Goal: Entertainment & Leisure: Consume media (video, audio)

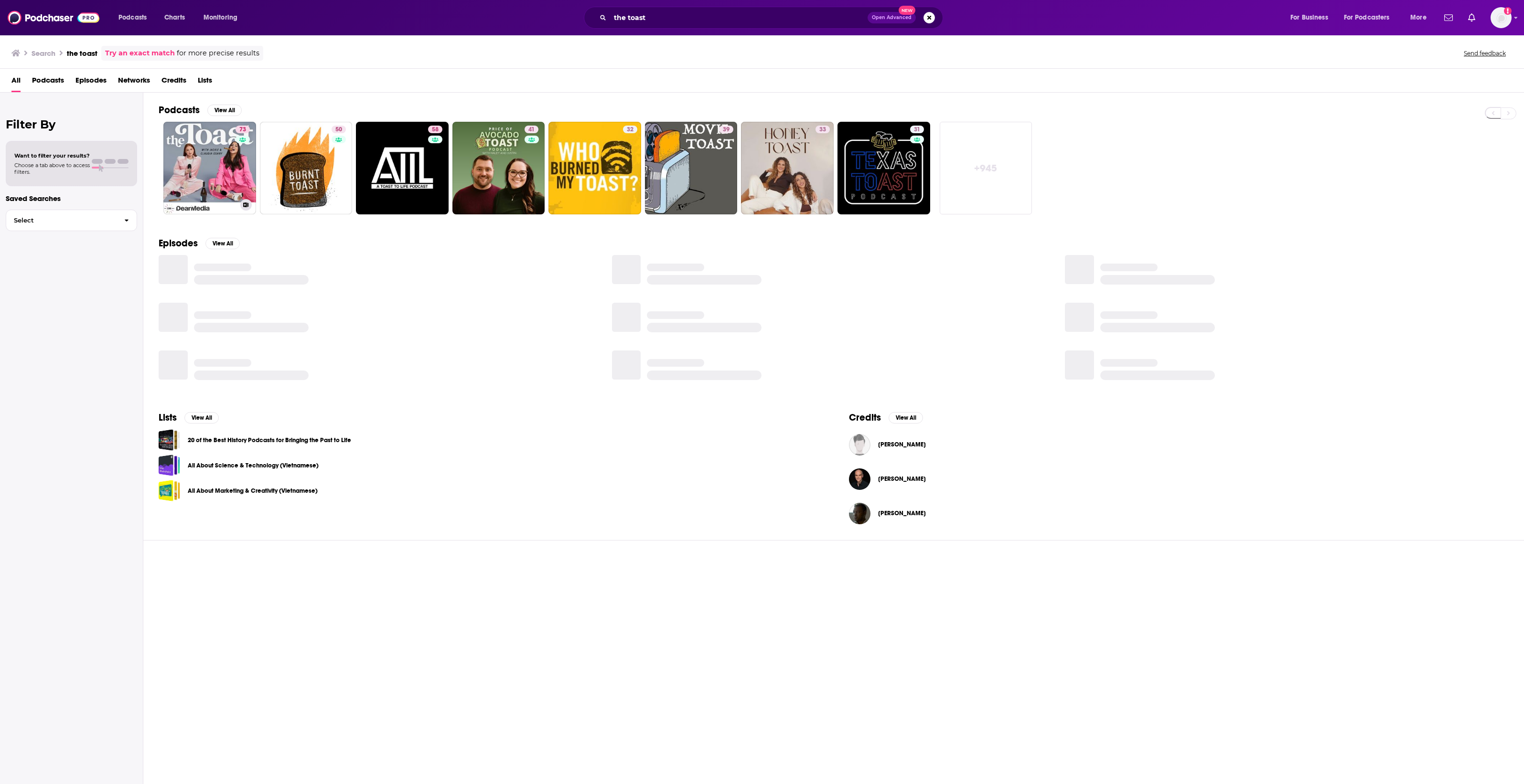
click at [184, 157] on link "73 The Toast" at bounding box center [209, 168] width 93 height 93
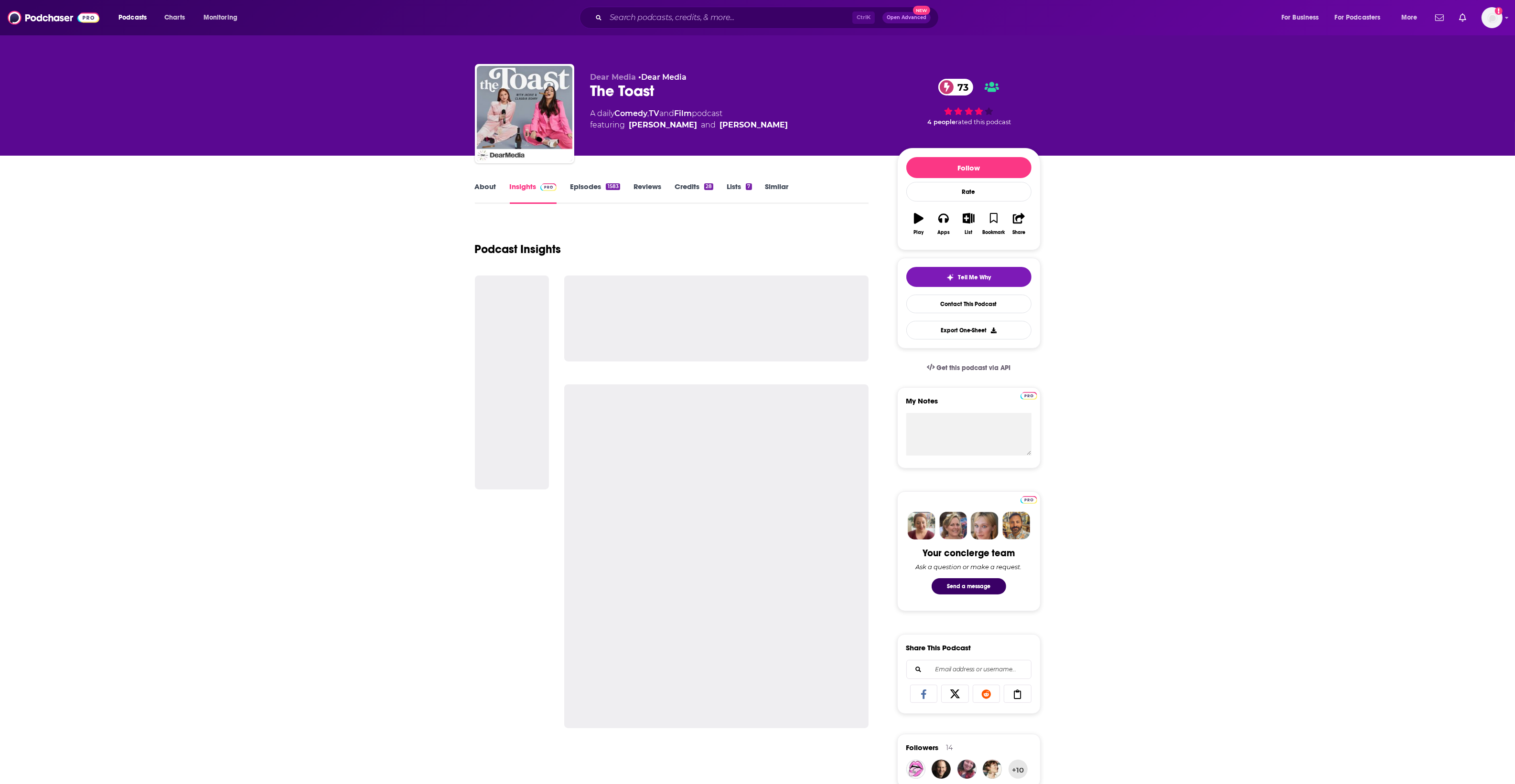
click at [577, 190] on link "Episodes 1583" at bounding box center [595, 193] width 50 height 22
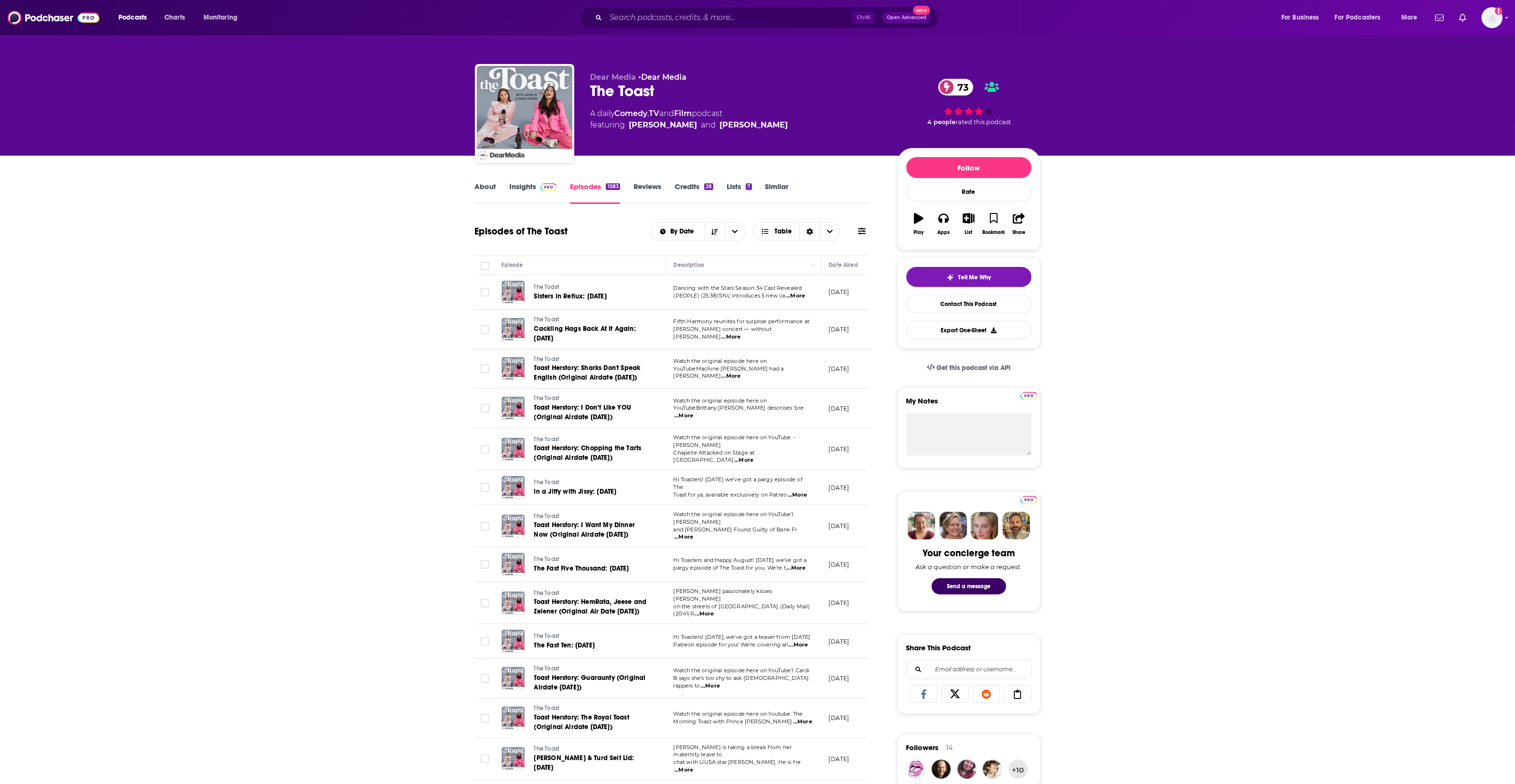
click at [527, 187] on link "Insights" at bounding box center [534, 193] width 47 height 22
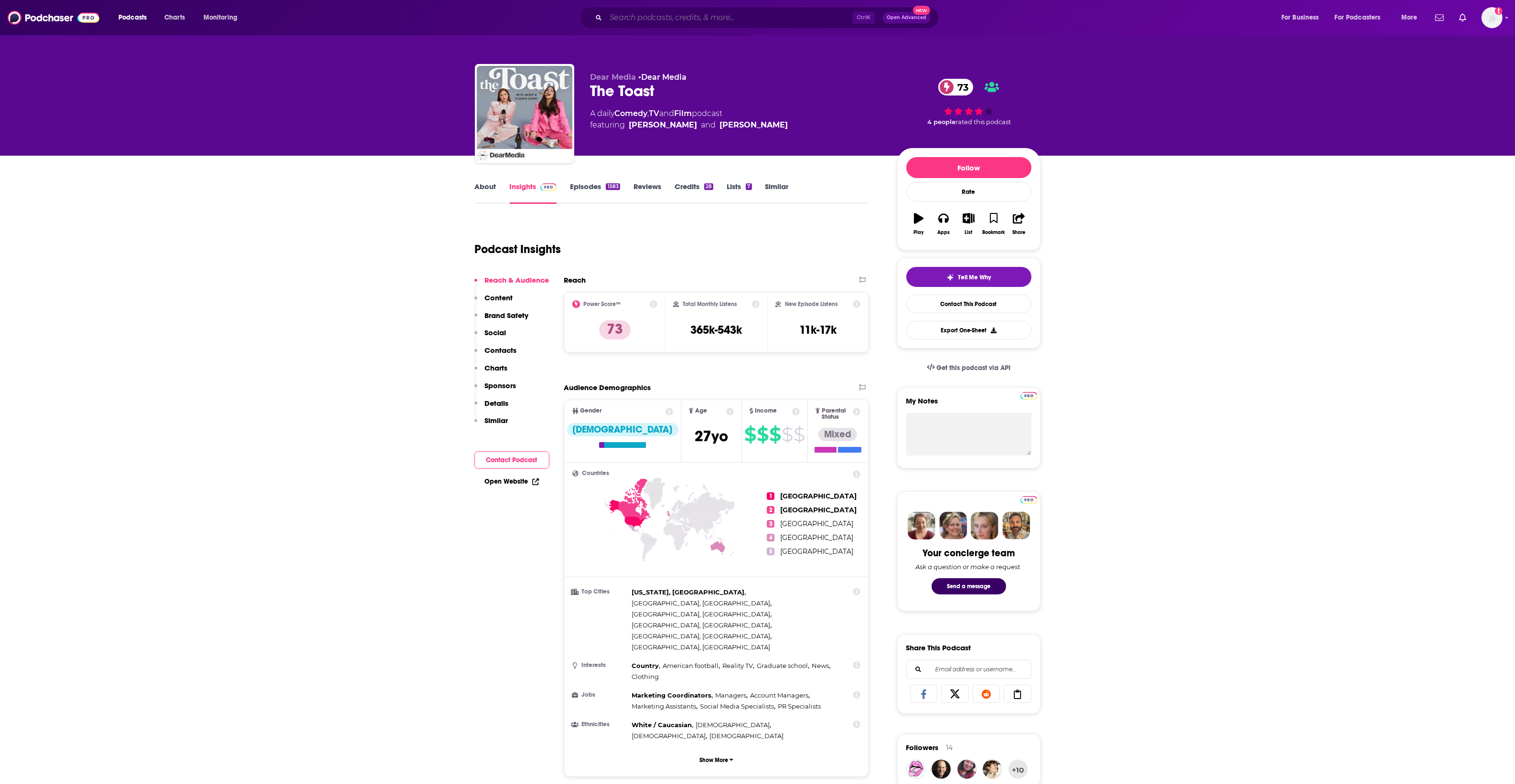
click at [701, 21] on input "Search podcasts, credits, & more..." at bounding box center [729, 18] width 247 height 15
type input "you might be right"
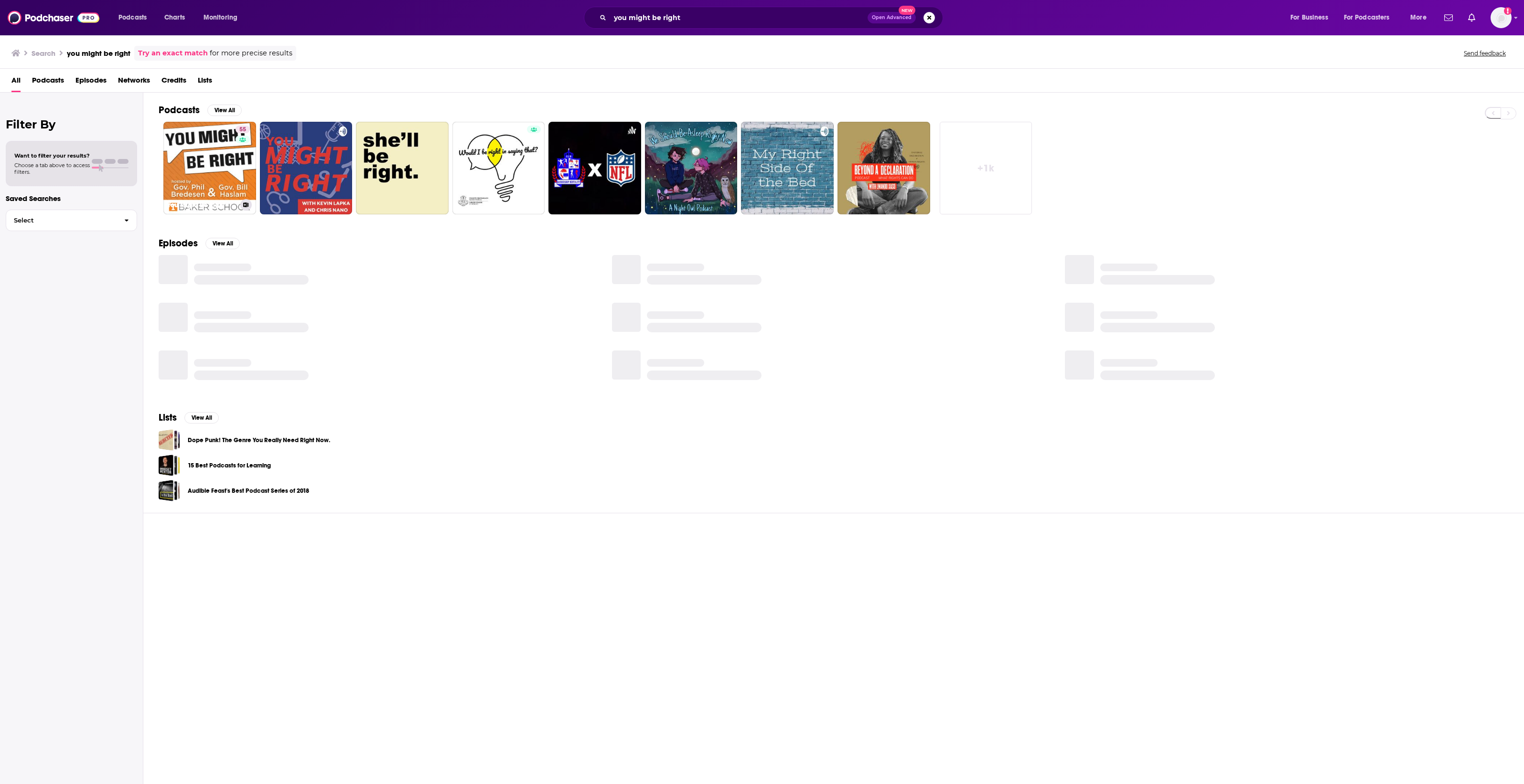
click at [211, 161] on link "55 You Might Be Right" at bounding box center [209, 168] width 93 height 93
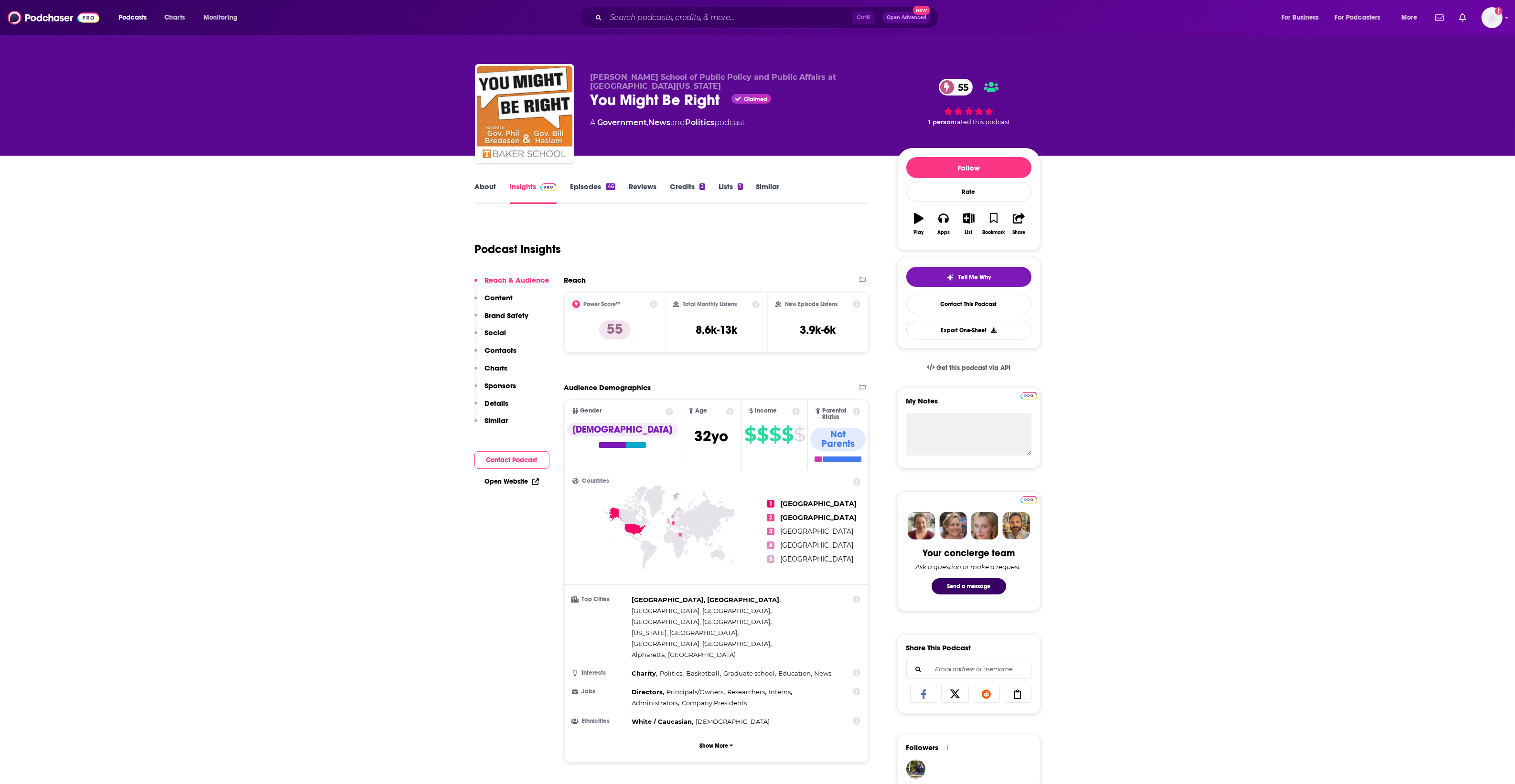
click at [589, 189] on link "Episodes 46" at bounding box center [592, 193] width 45 height 22
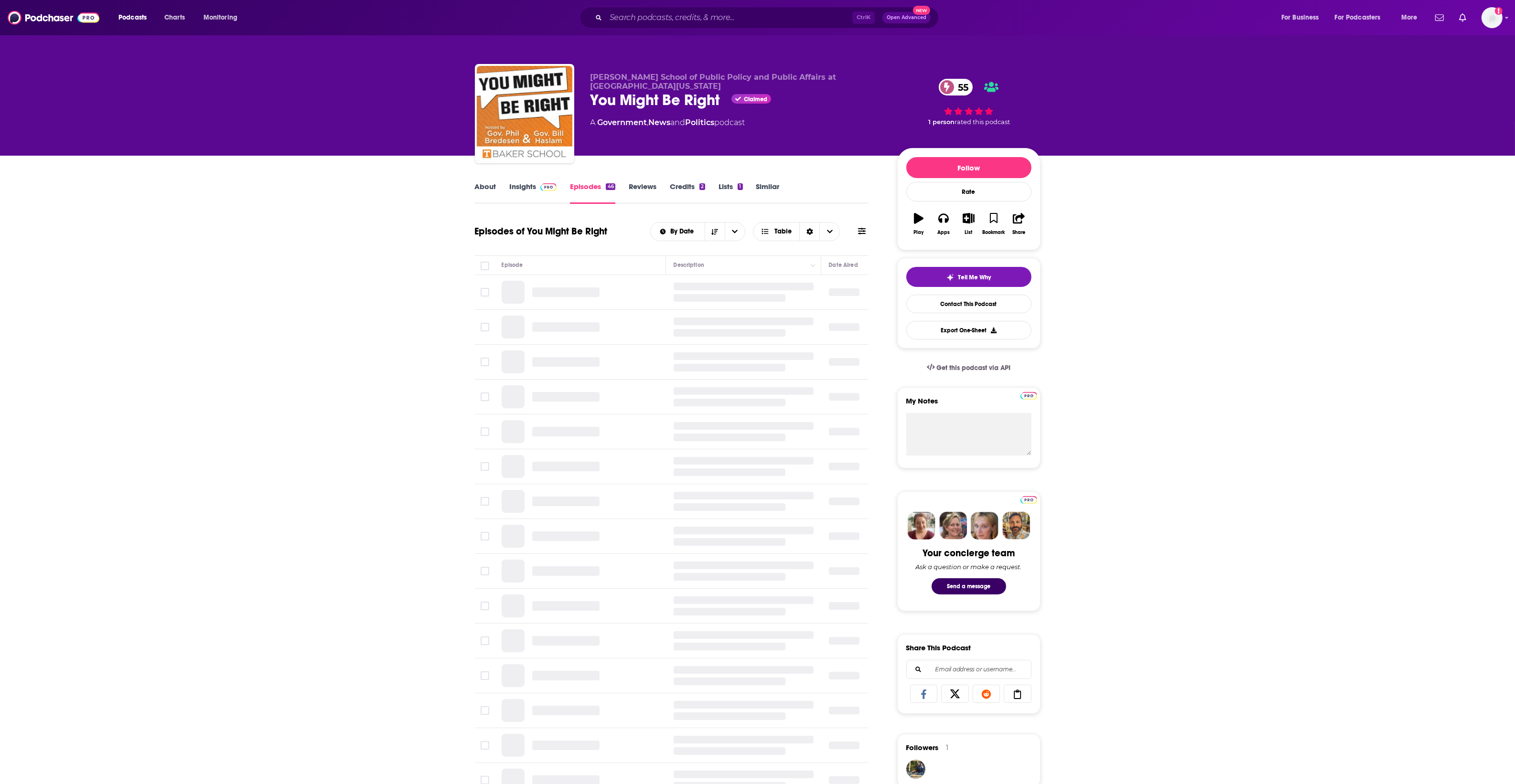
click at [510, 187] on link "Insights" at bounding box center [534, 193] width 47 height 22
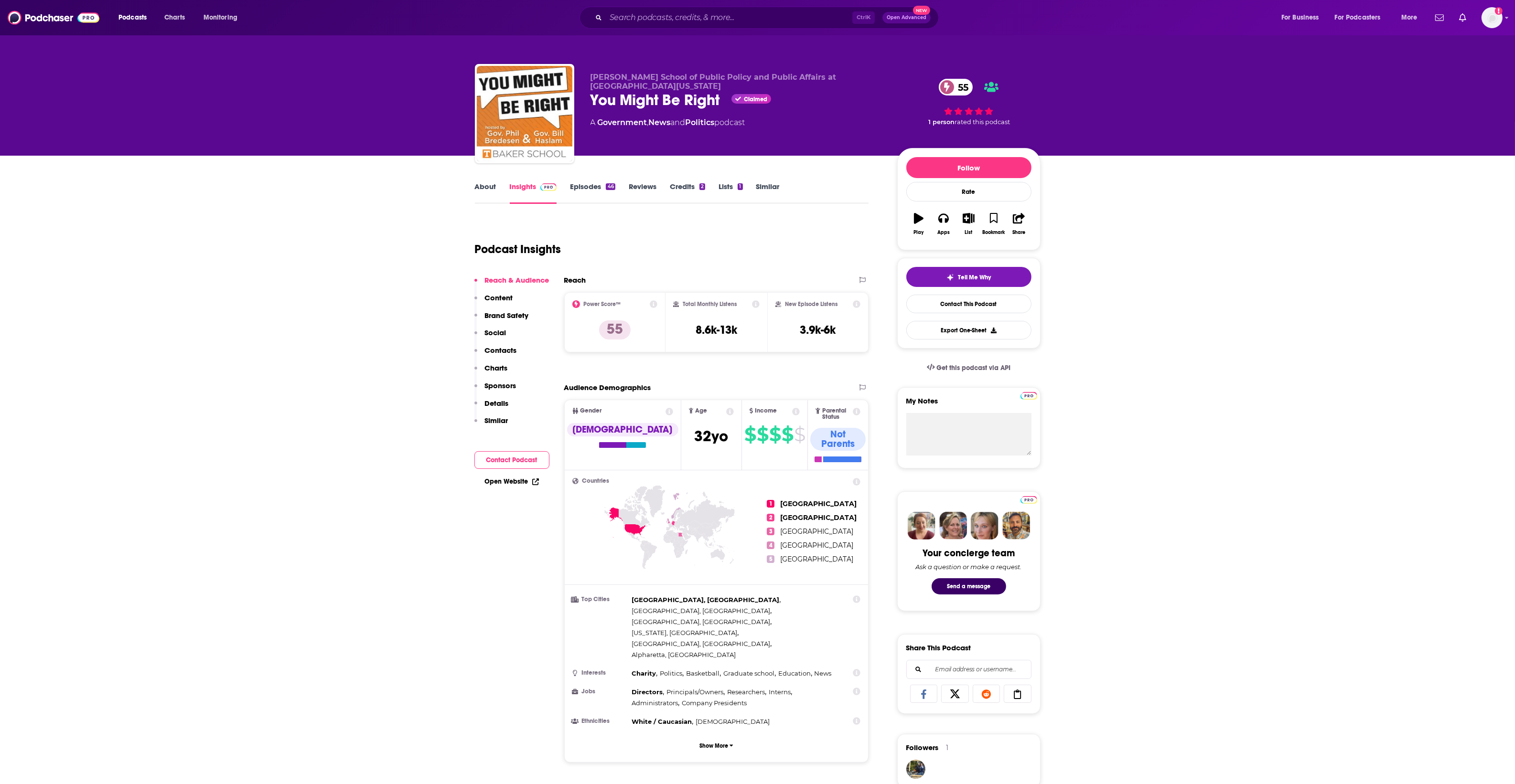
click at [486, 190] on link "About" at bounding box center [486, 193] width 21 height 22
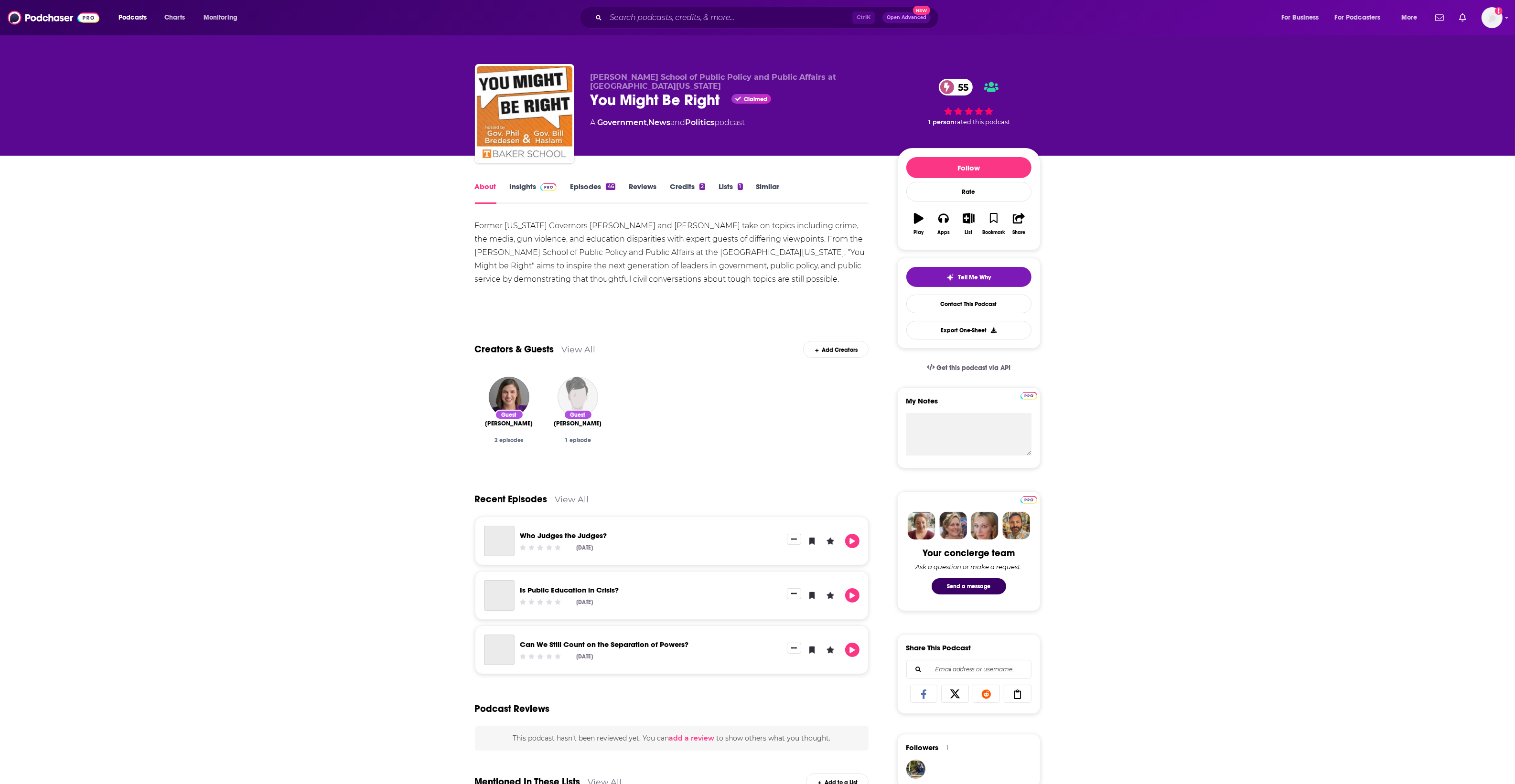
click at [540, 187] on img at bounding box center [548, 187] width 17 height 8
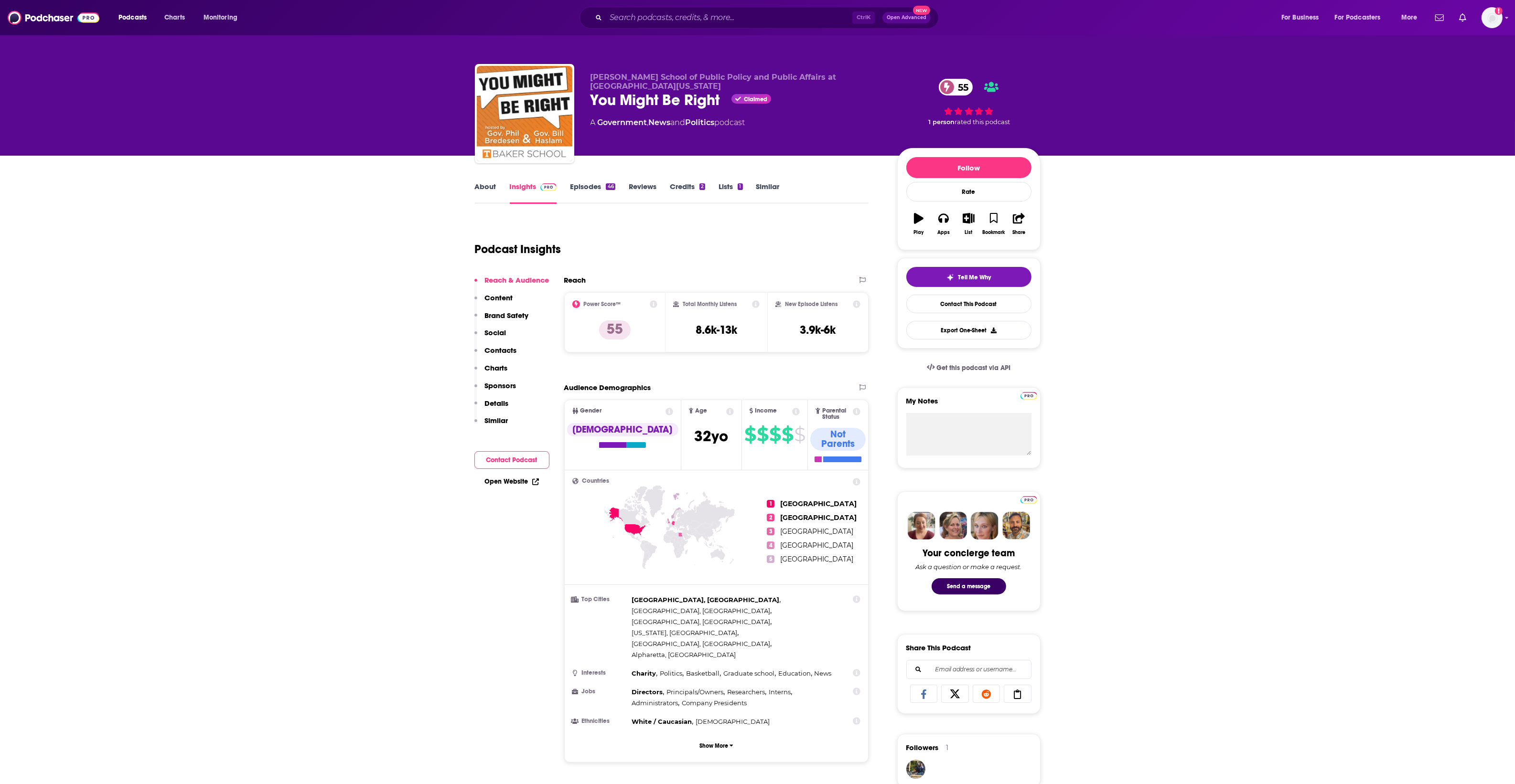
click at [479, 187] on link "About" at bounding box center [486, 193] width 21 height 22
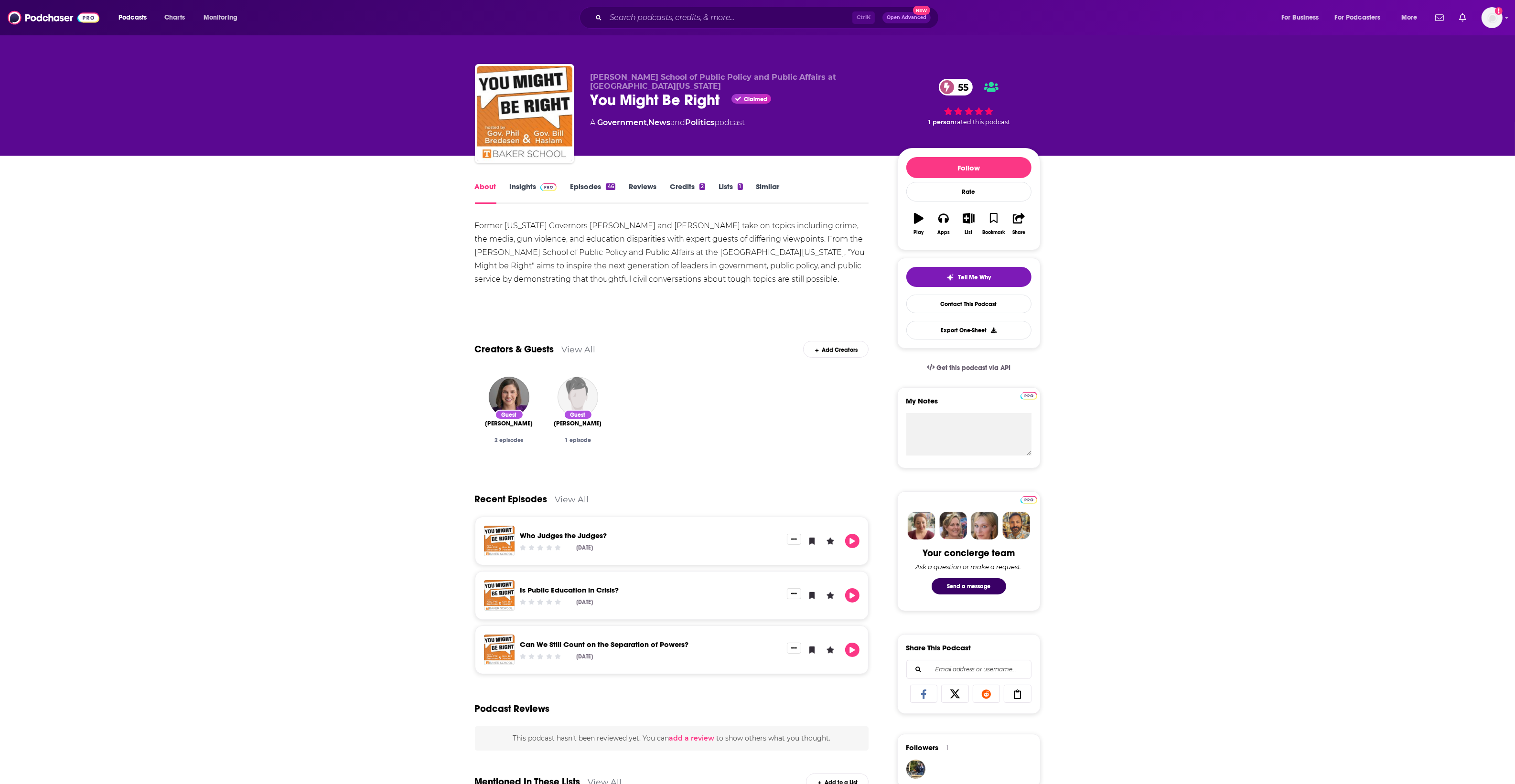
drag, startPoint x: 512, startPoint y: 229, endPoint x: 524, endPoint y: 225, distance: 12.6
click at [512, 229] on div "Former [US_STATE] Governors [PERSON_NAME] and [PERSON_NAME] take on topics incl…" at bounding box center [672, 252] width 394 height 67
drag, startPoint x: 552, startPoint y: 225, endPoint x: 699, endPoint y: 223, distance: 147.0
click at [699, 223] on div "Former [US_STATE] Governors [PERSON_NAME] and [PERSON_NAME] take on topics incl…" at bounding box center [672, 252] width 394 height 67
copy div "overnors Bill Haslam and Phil Bredesen"
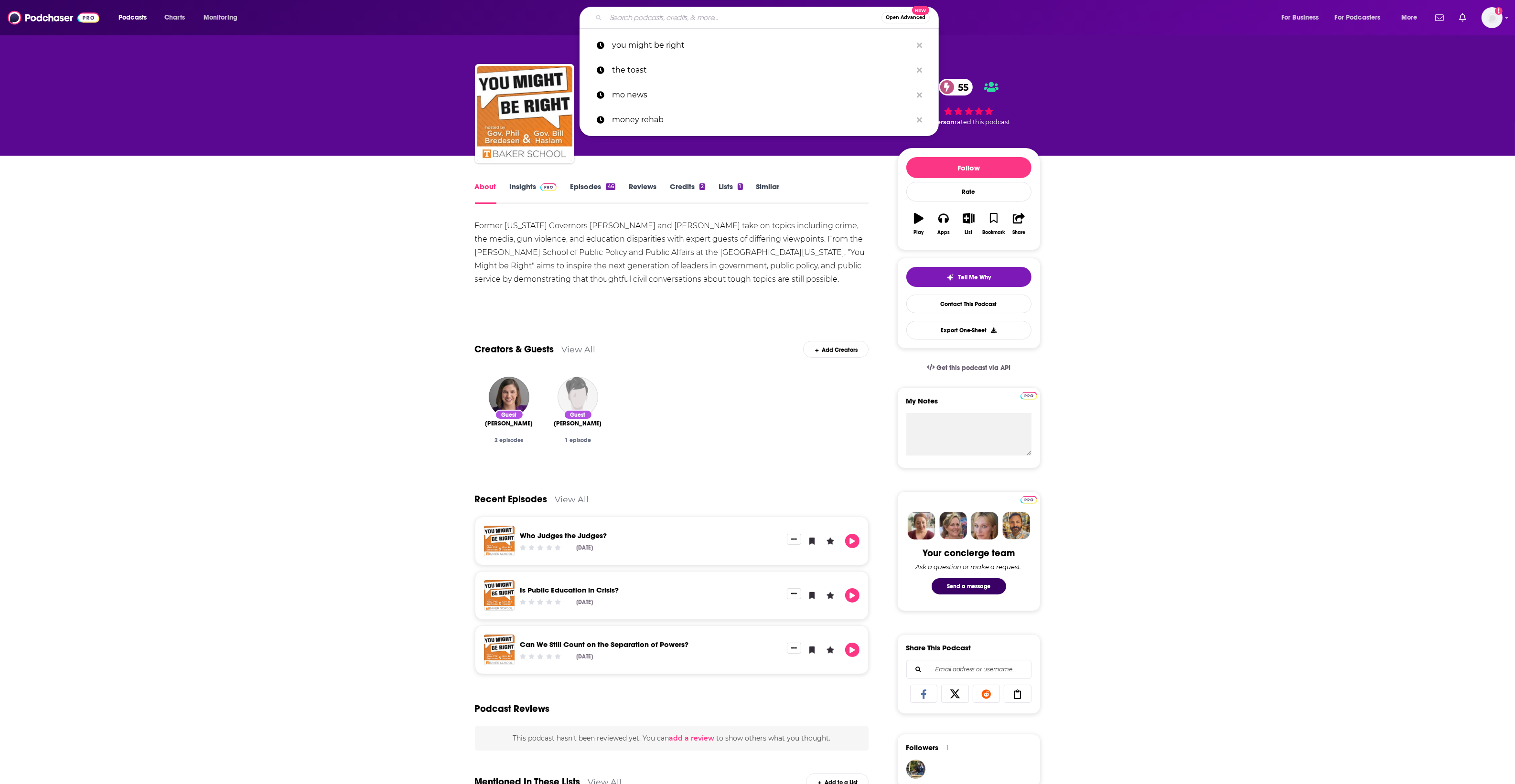
click at [680, 18] on input "Search podcasts, credits, & more..." at bounding box center [744, 18] width 276 height 15
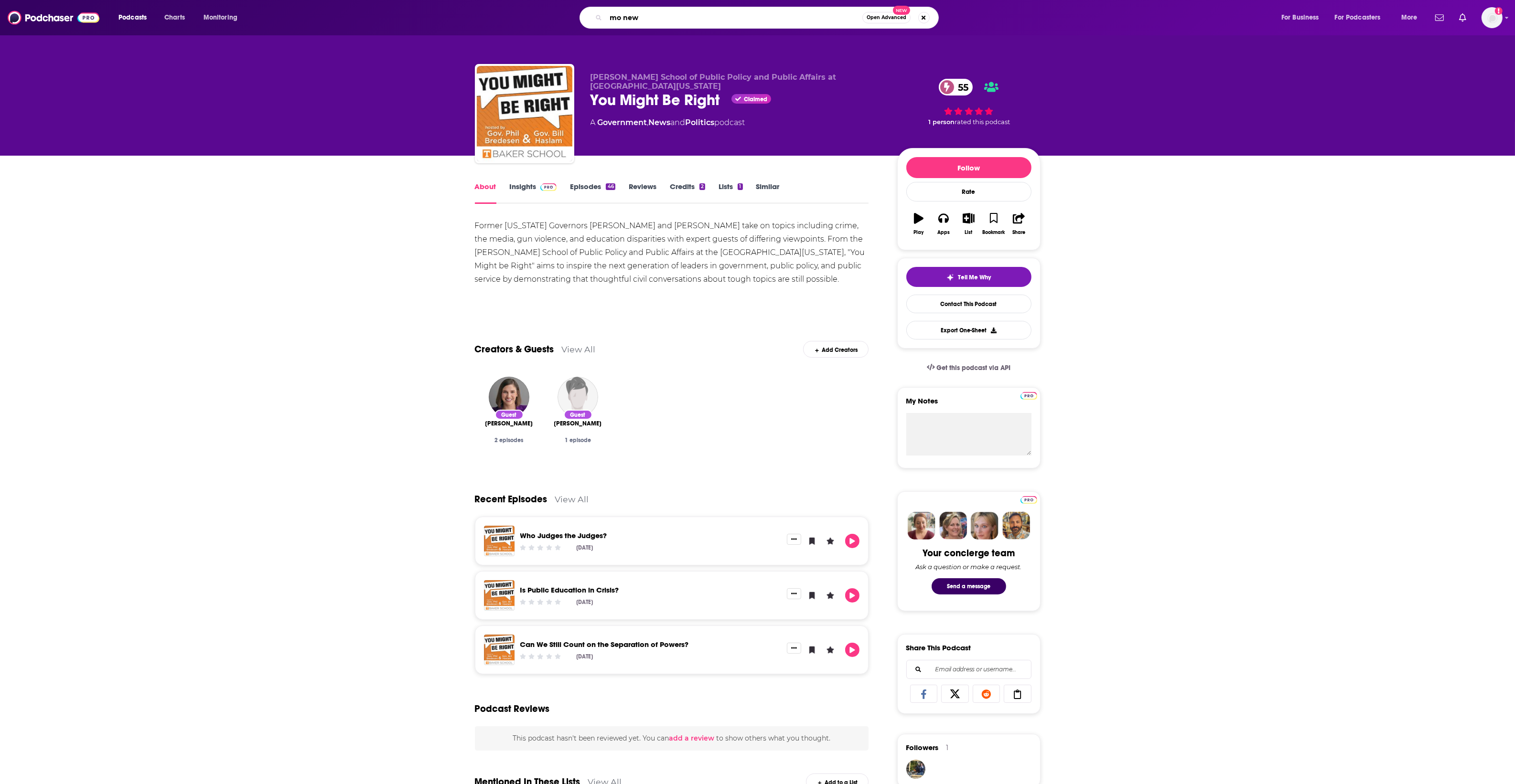
type input "mo news"
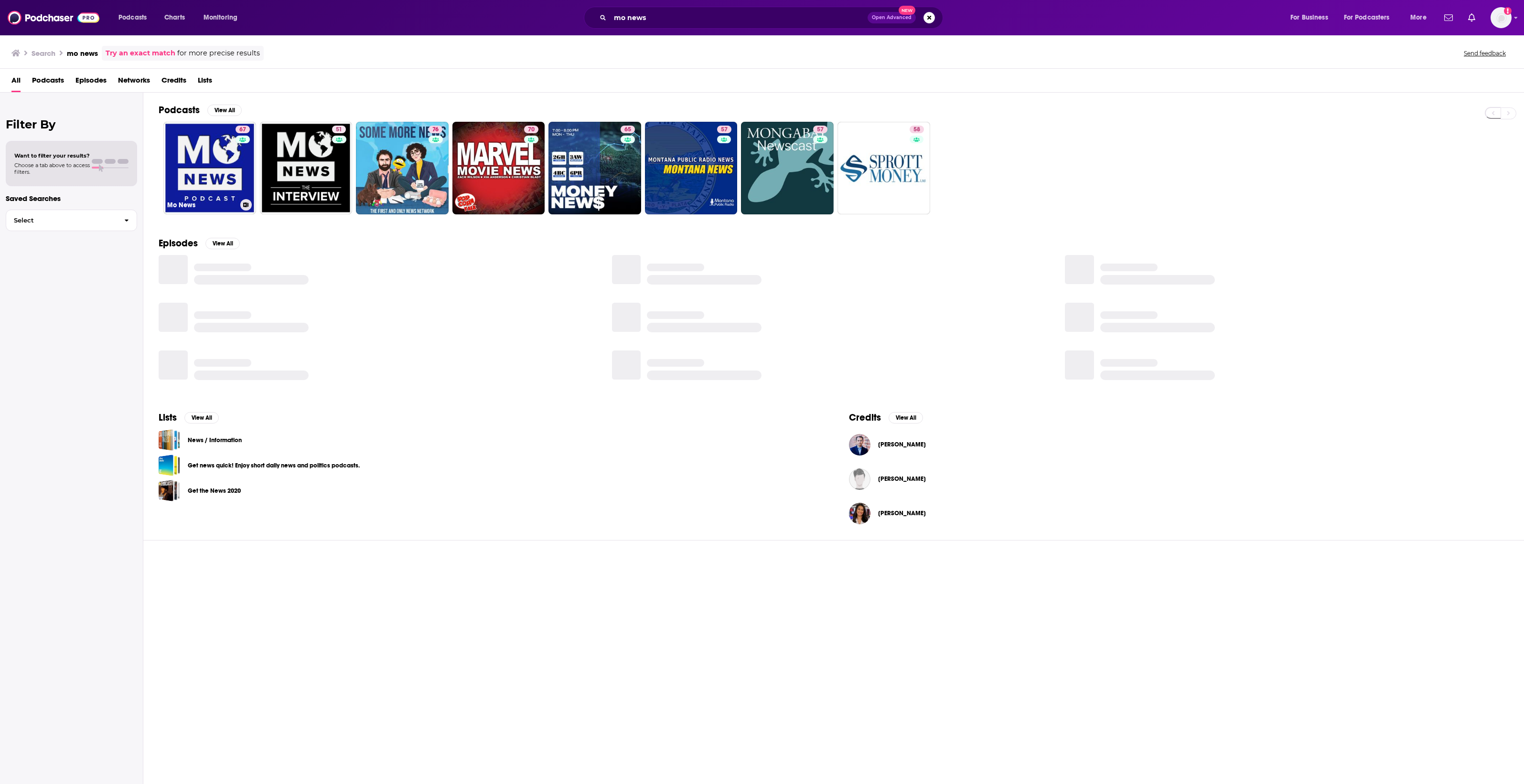
drag, startPoint x: 210, startPoint y: 166, endPoint x: 203, endPoint y: 171, distance: 8.6
click at [203, 171] on link "67 Mo News" at bounding box center [209, 168] width 93 height 93
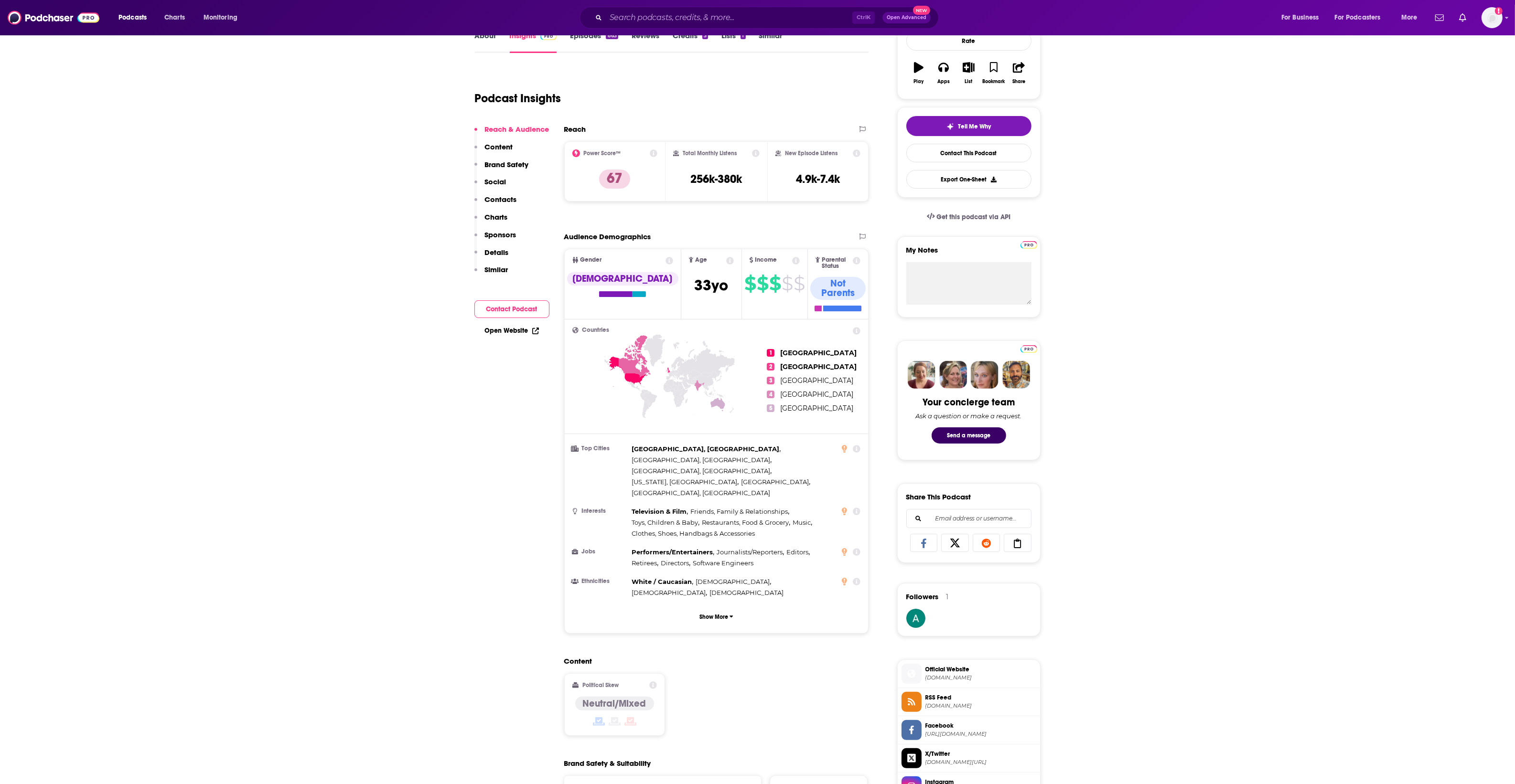
scroll to position [60, 0]
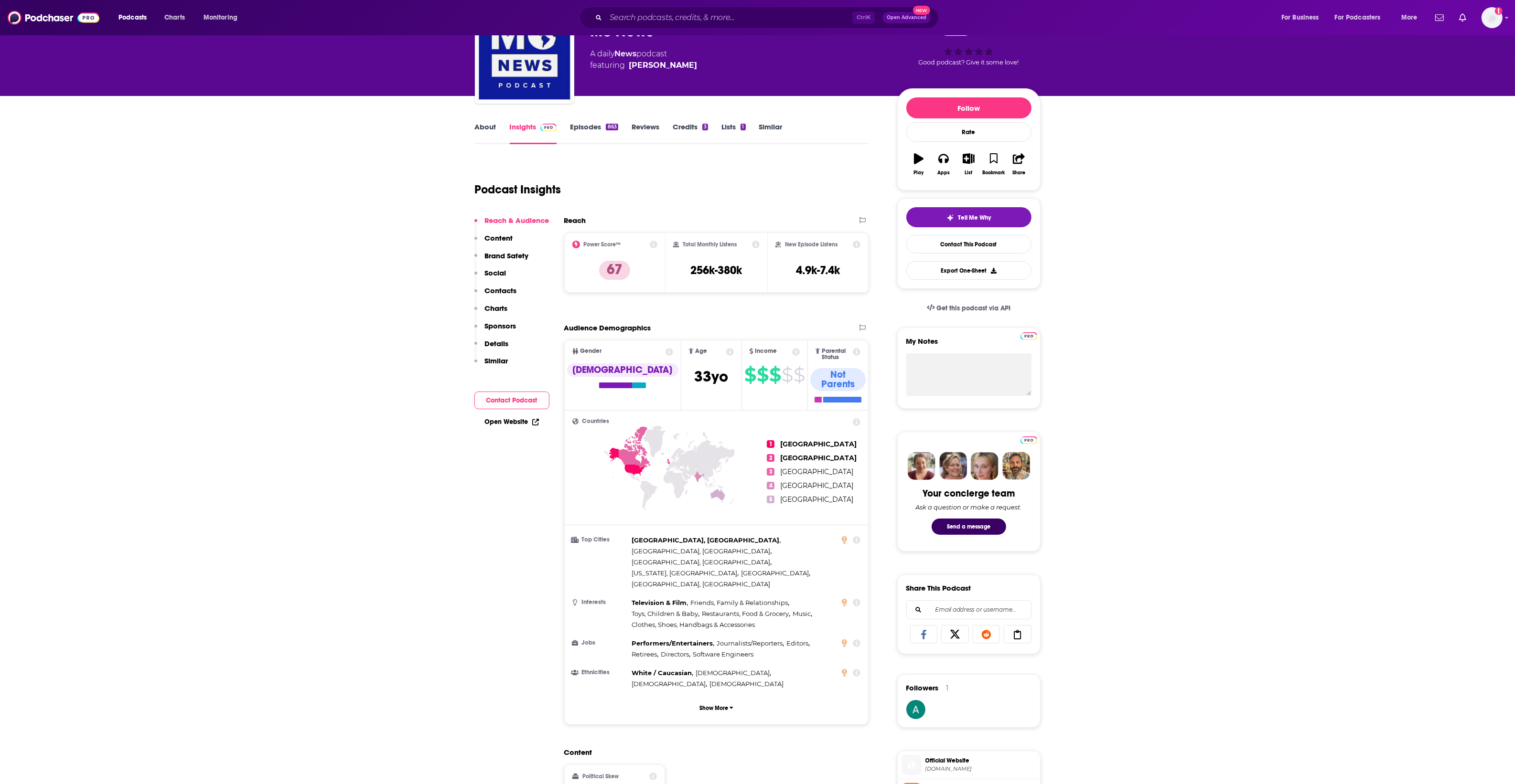
click at [748, 173] on div "Podcast Insights" at bounding box center [668, 184] width 386 height 48
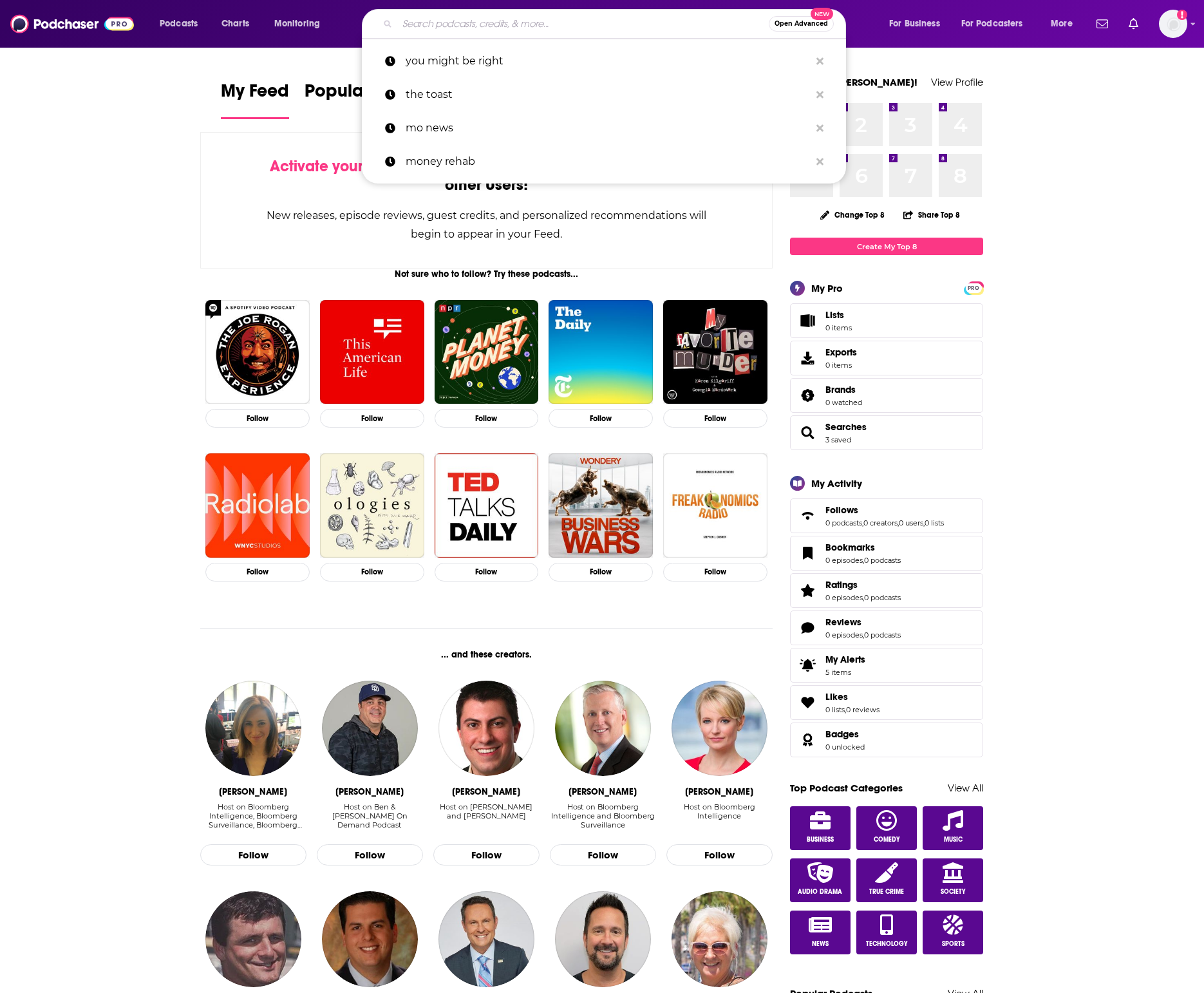
click at [430, 27] on input "Search podcasts, credits, & more..." at bounding box center [583, 24] width 372 height 21
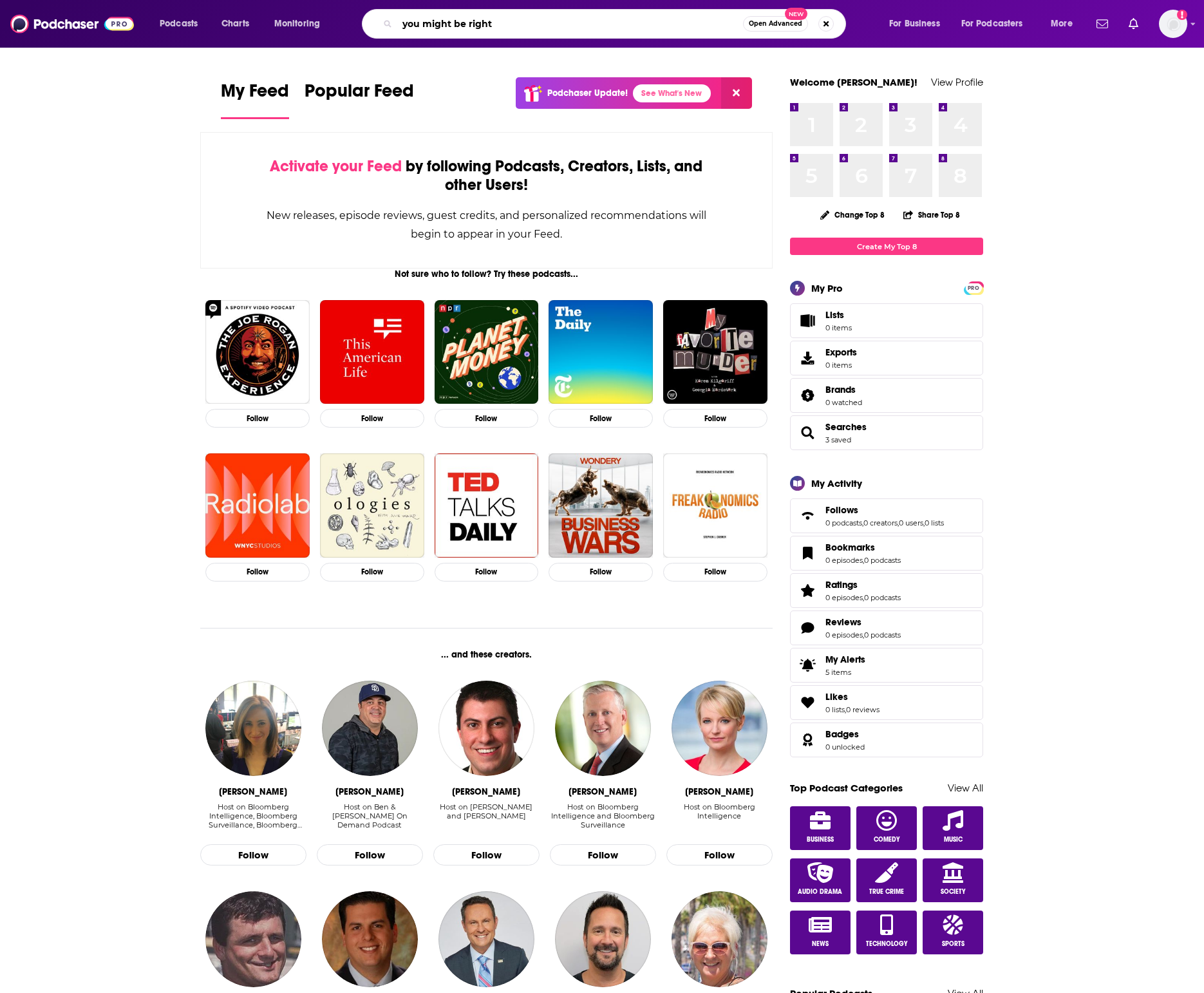
type input "you might be right"
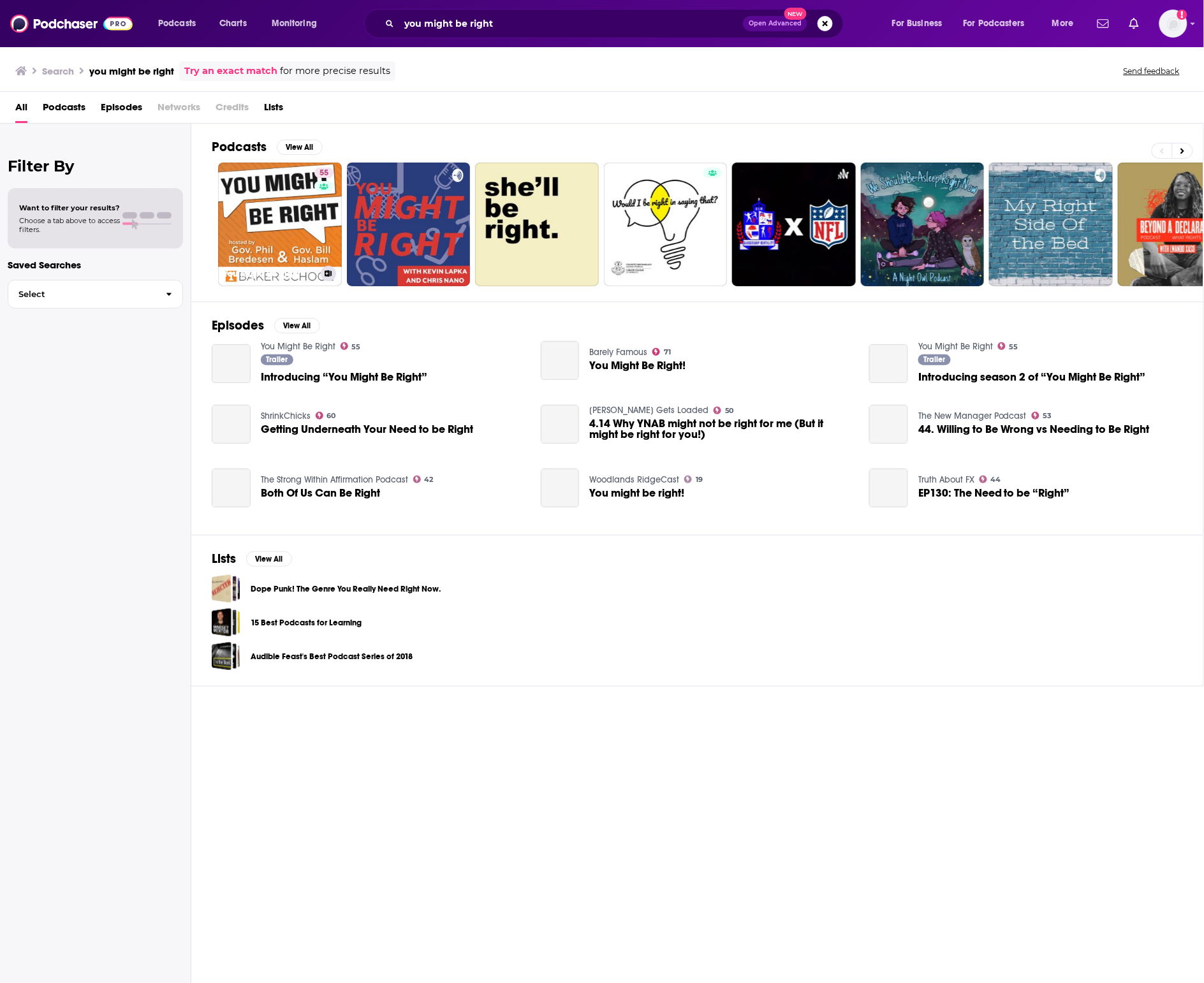
click at [260, 207] on link "55 You Might Be Right" at bounding box center [279, 224] width 124 height 124
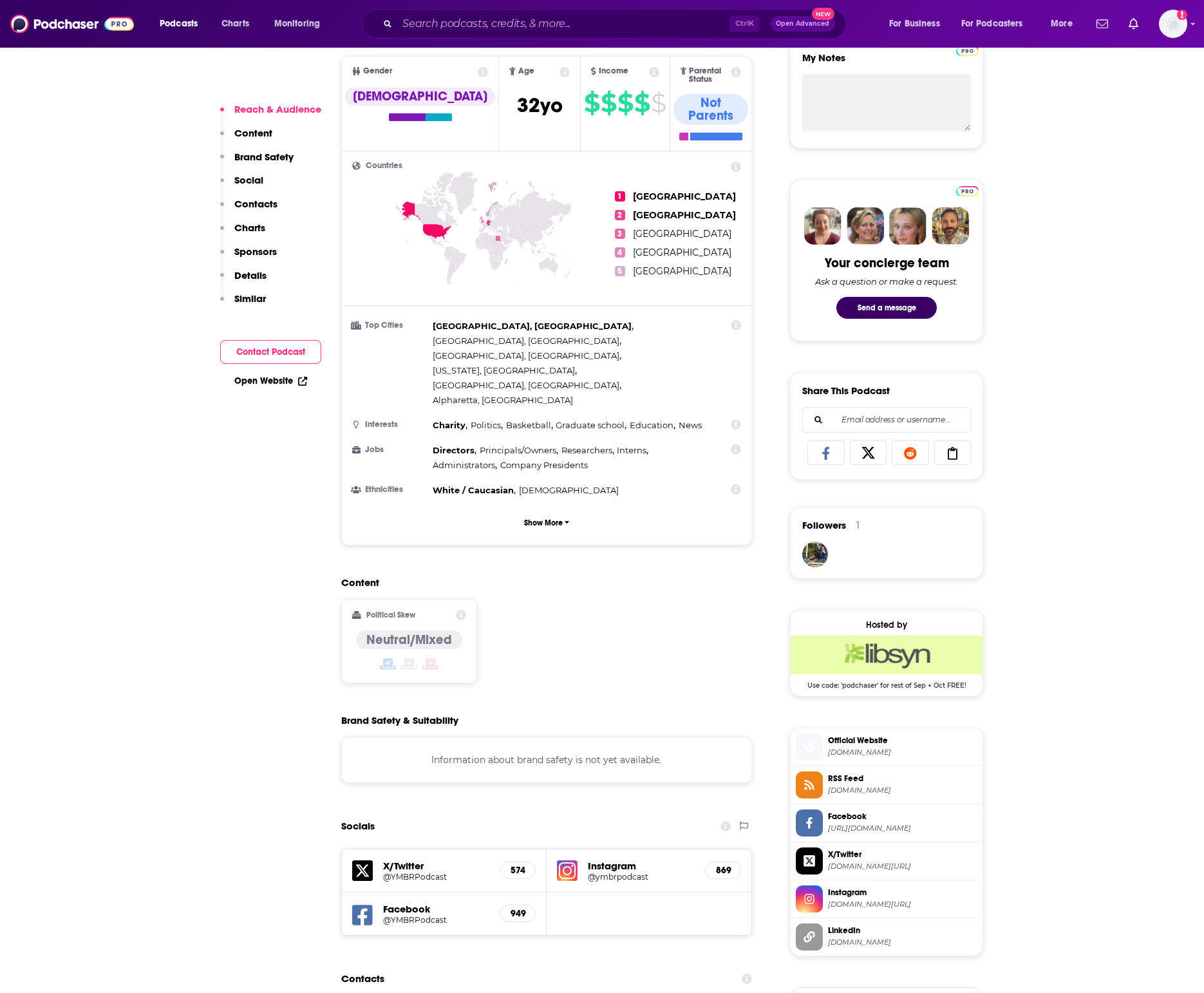
drag, startPoint x: 707, startPoint y: 559, endPoint x: 232, endPoint y: 739, distance: 508.0
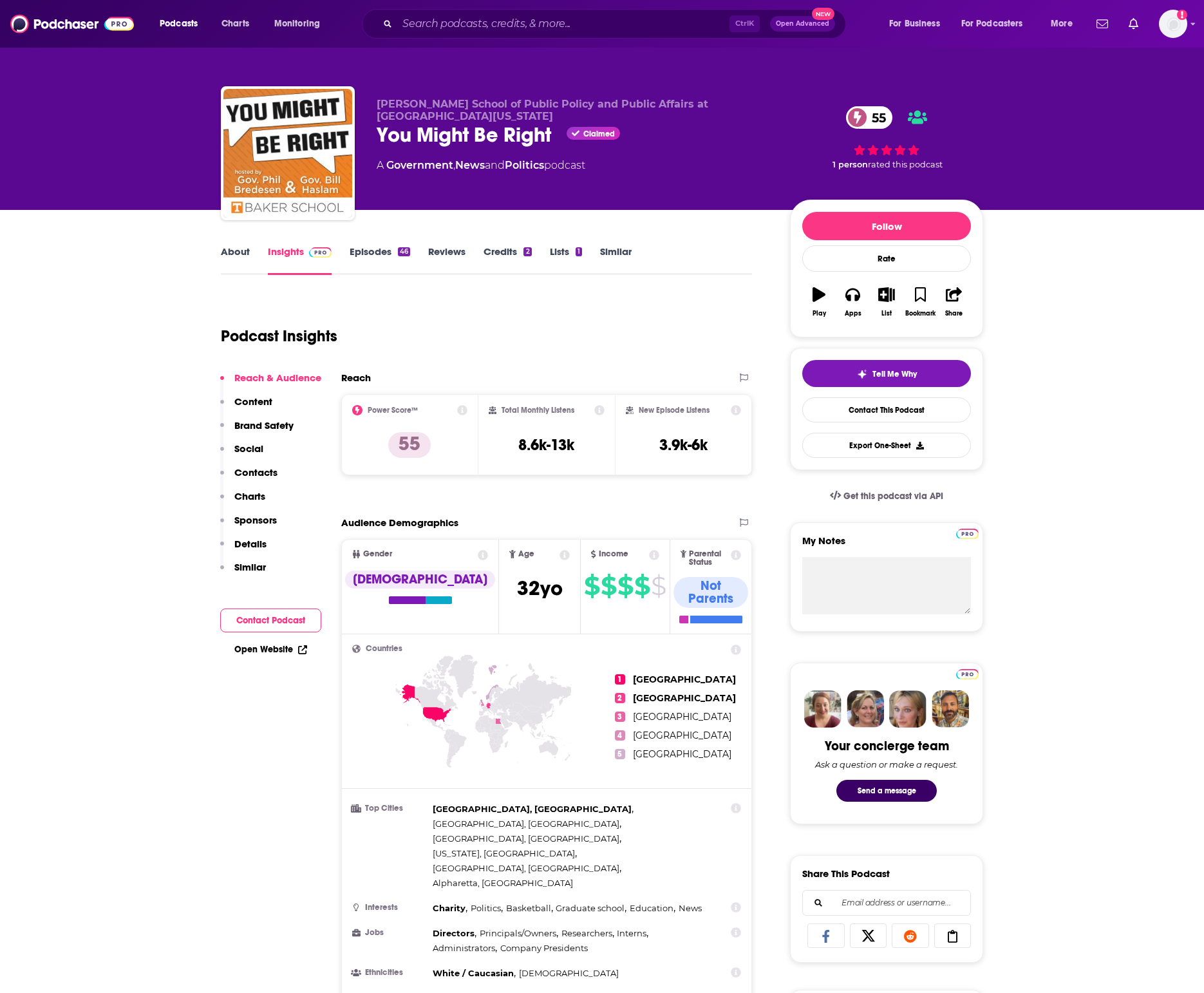
click at [238, 249] on link "About" at bounding box center [235, 260] width 29 height 30
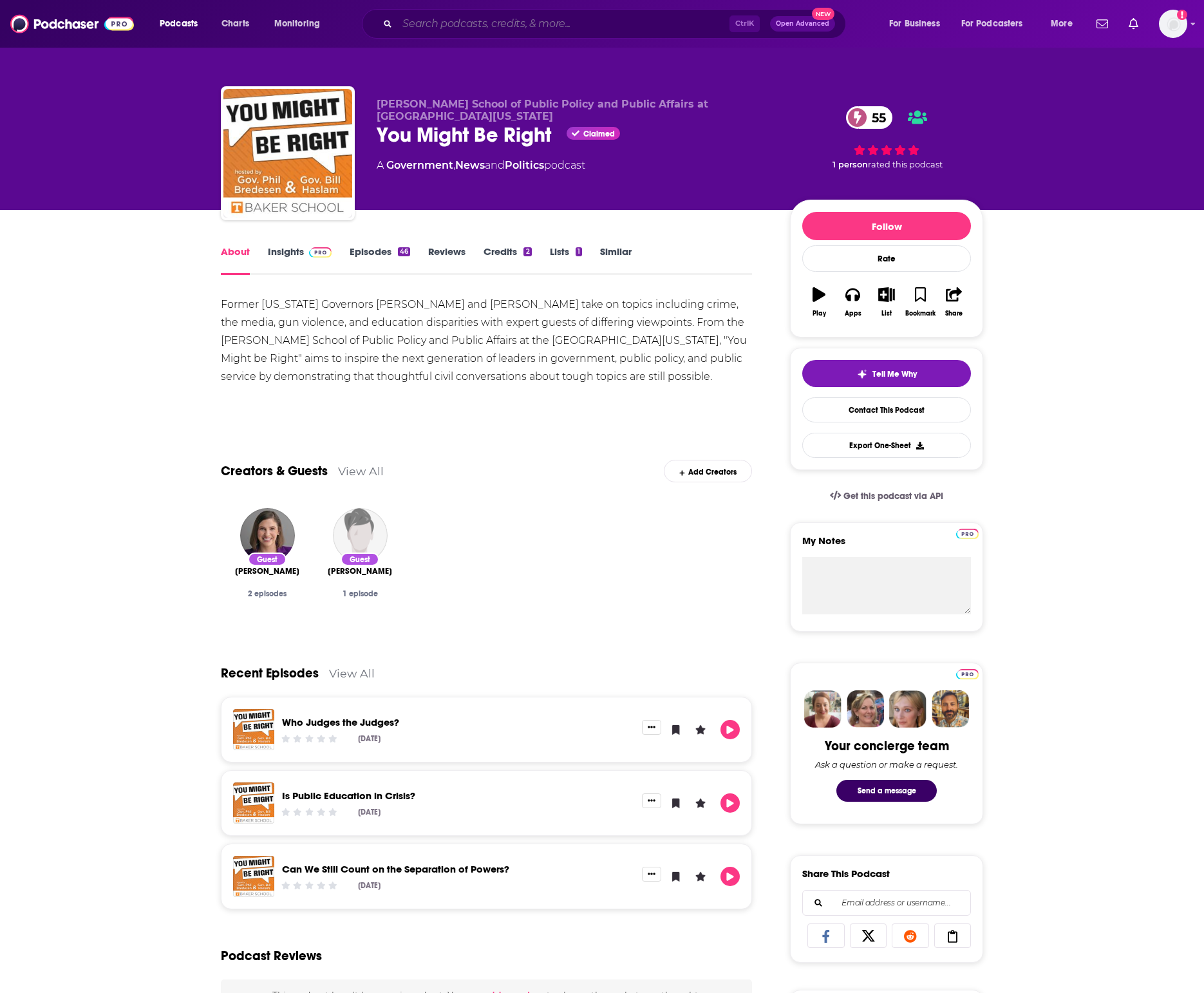
click at [510, 20] on input "Search podcasts, credits, & more..." at bounding box center [563, 24] width 332 height 21
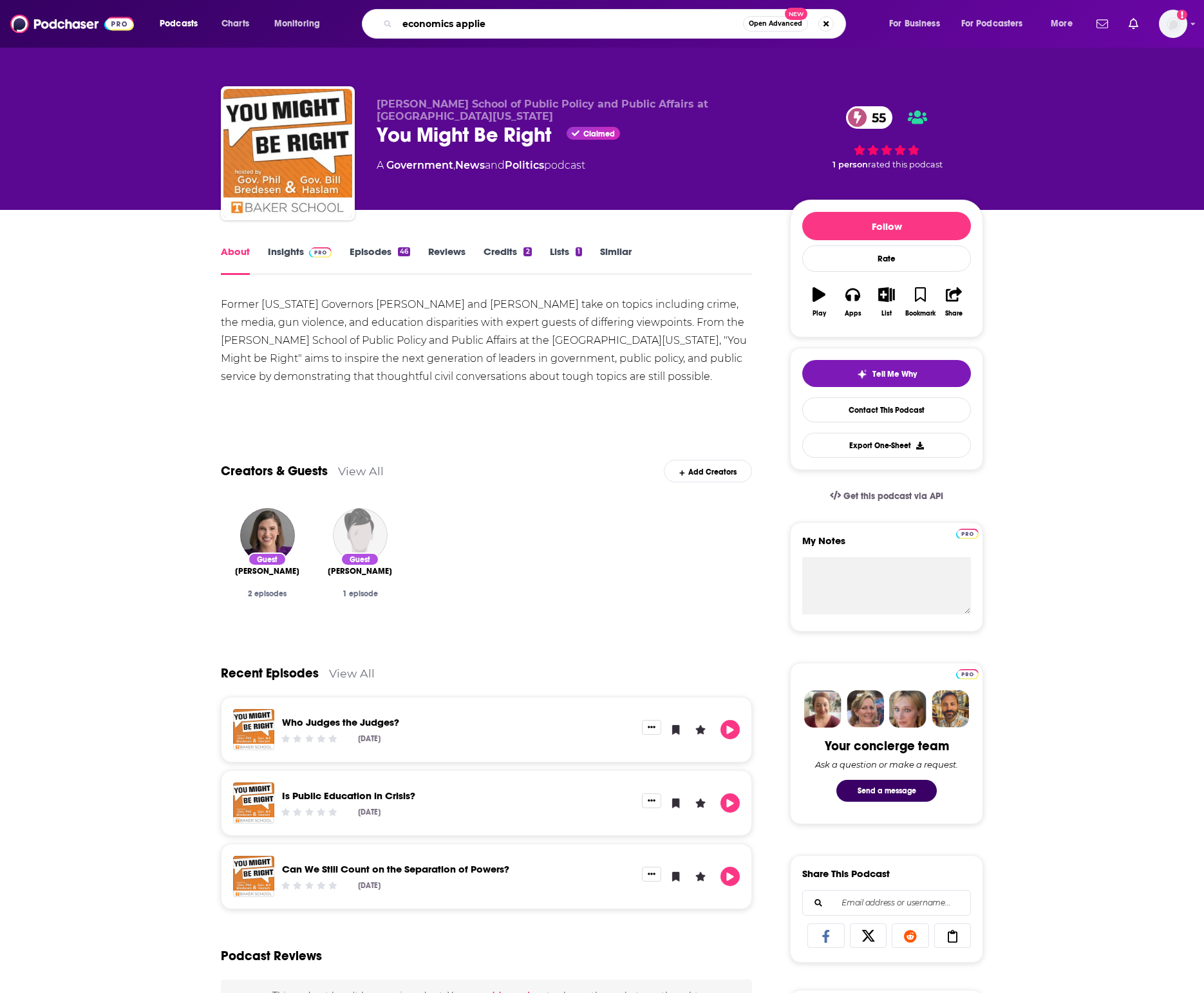
type input "economics applied"
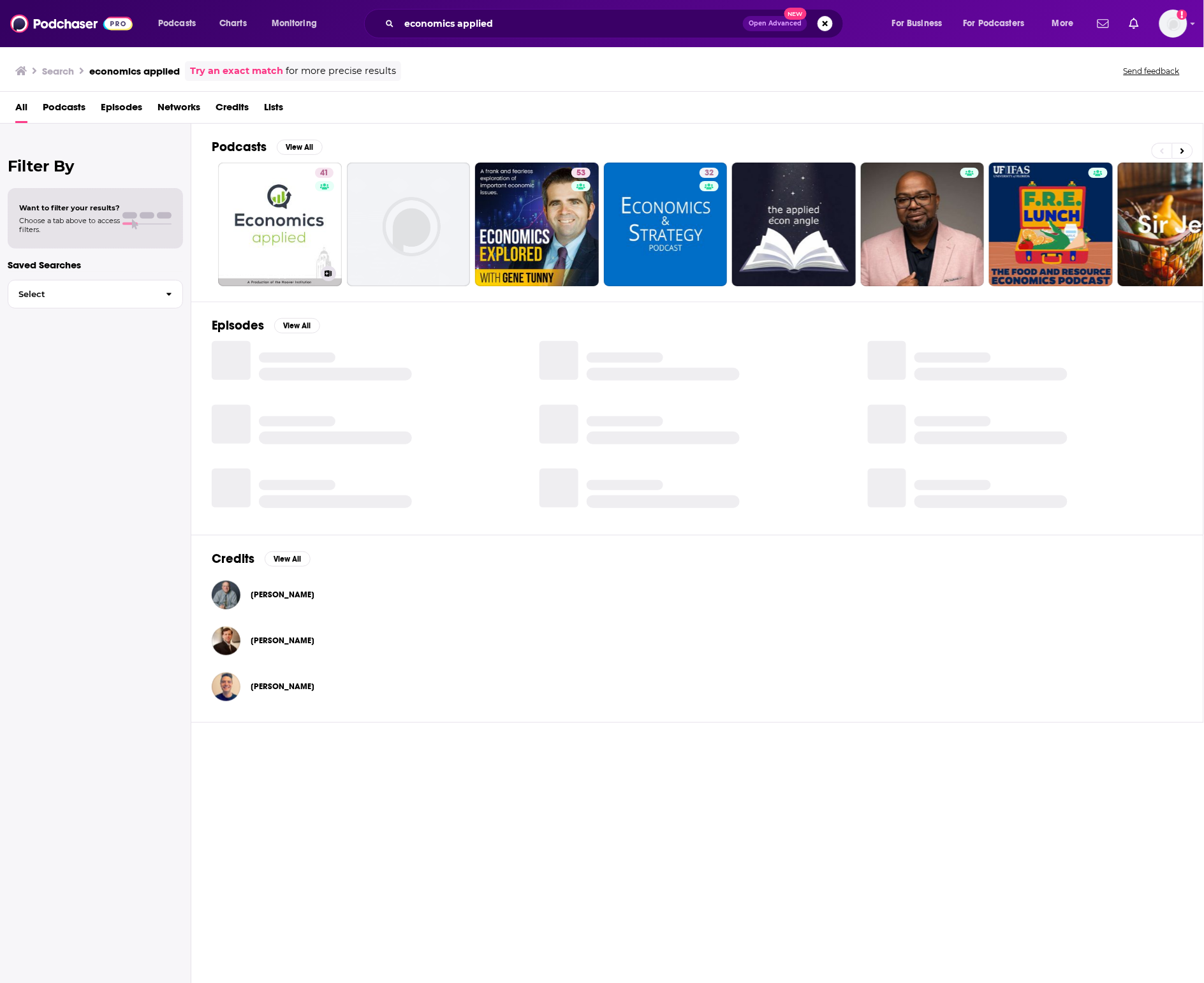
click at [275, 233] on link "41 Economics, Applied" at bounding box center [279, 224] width 124 height 124
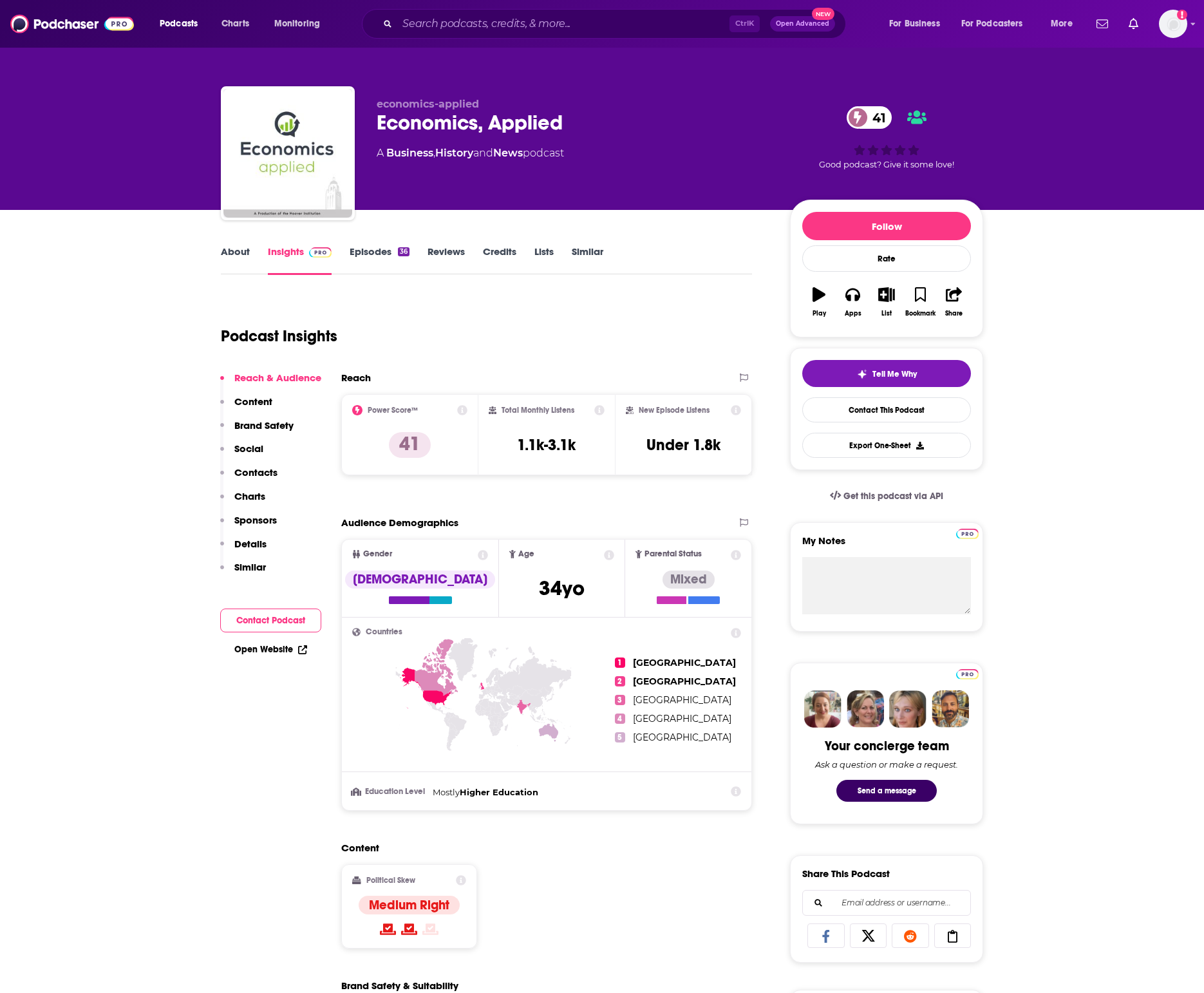
click at [238, 253] on link "About" at bounding box center [235, 260] width 29 height 30
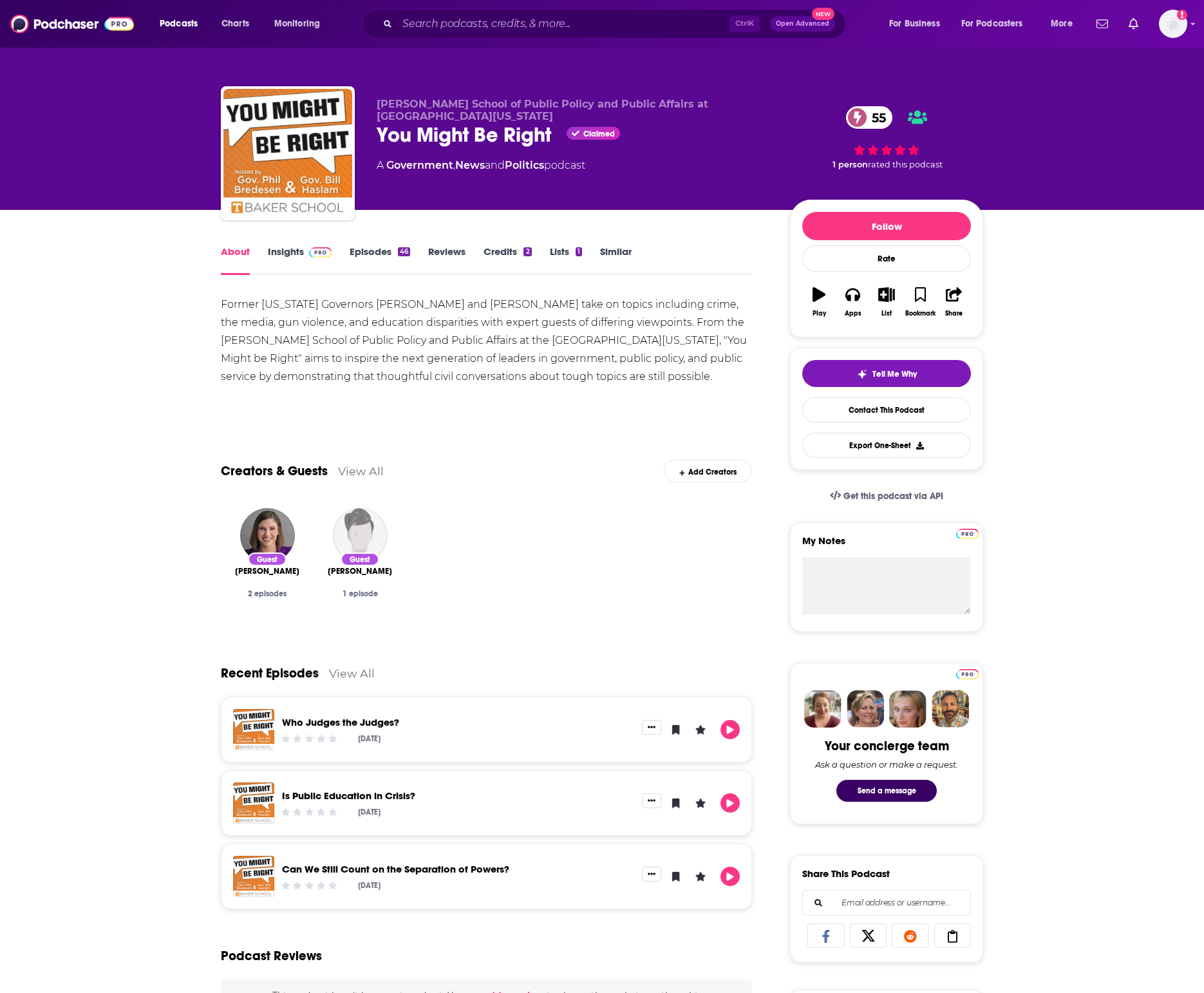
click at [388, 250] on link "Episodes 46" at bounding box center [380, 260] width 61 height 30
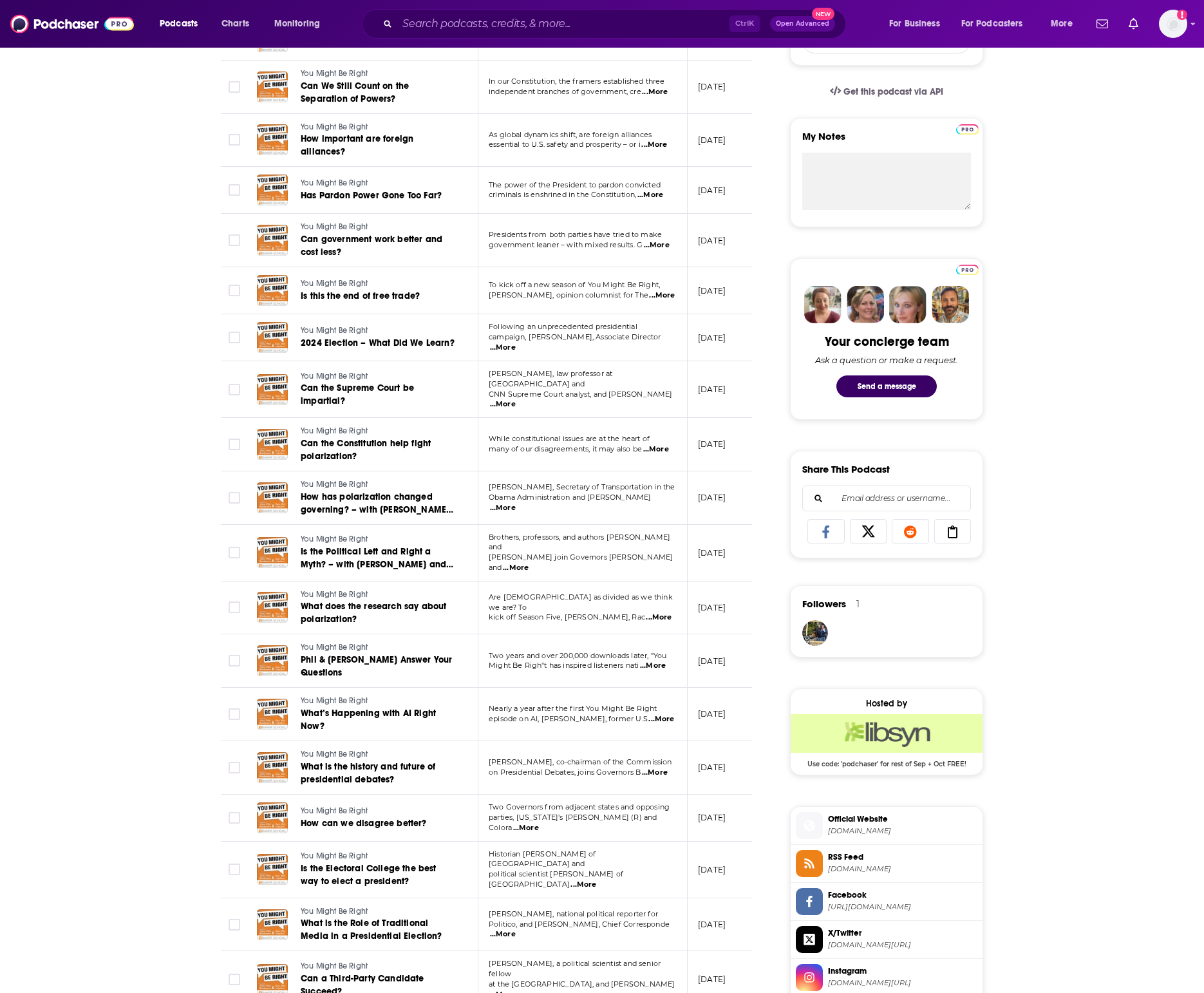
scroll to position [483, 0]
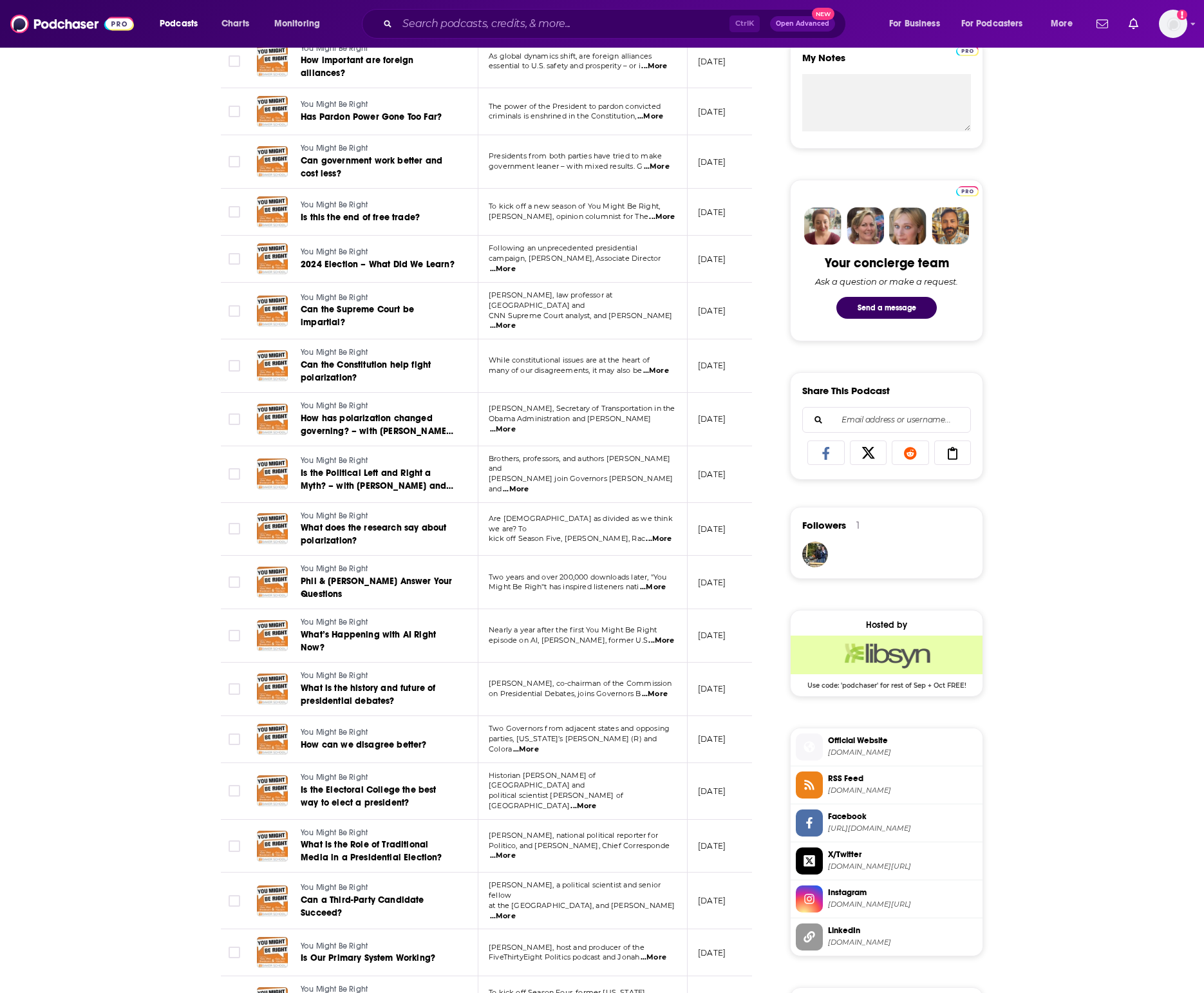
click at [911, 755] on span "[DOMAIN_NAME]" at bounding box center [902, 753] width 149 height 10
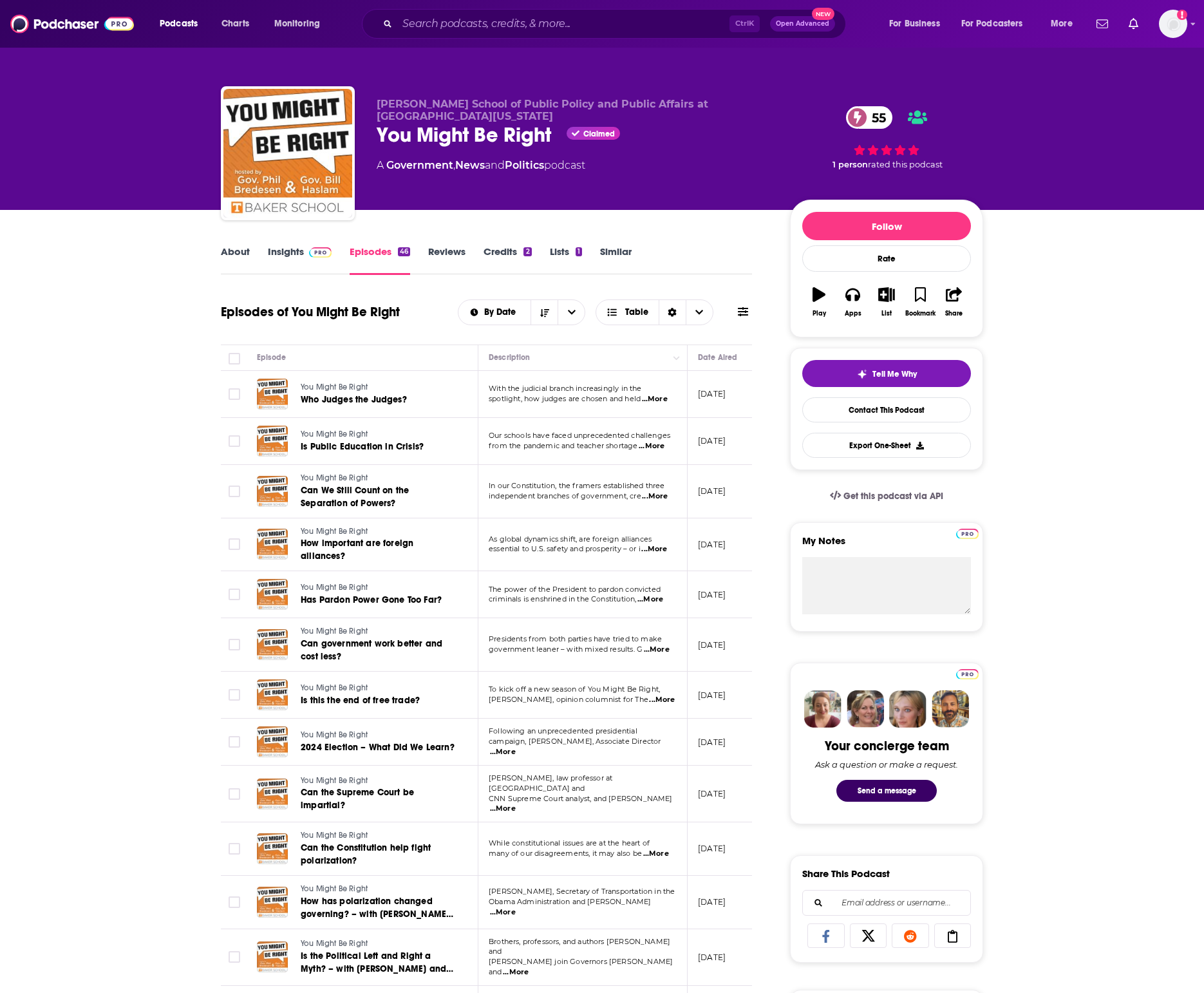
click at [297, 259] on link "Insights" at bounding box center [300, 260] width 64 height 30
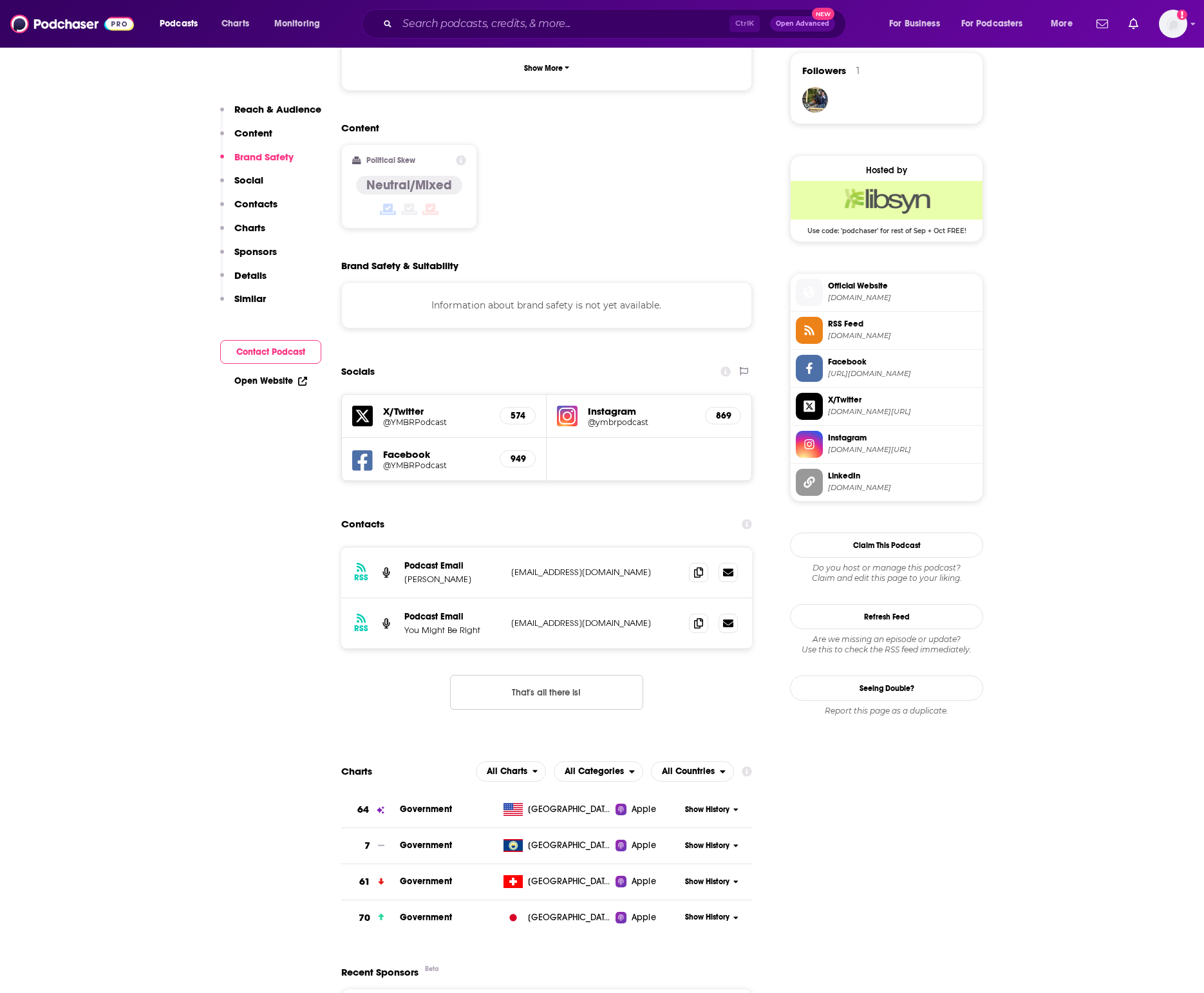
scroll to position [966, 0]
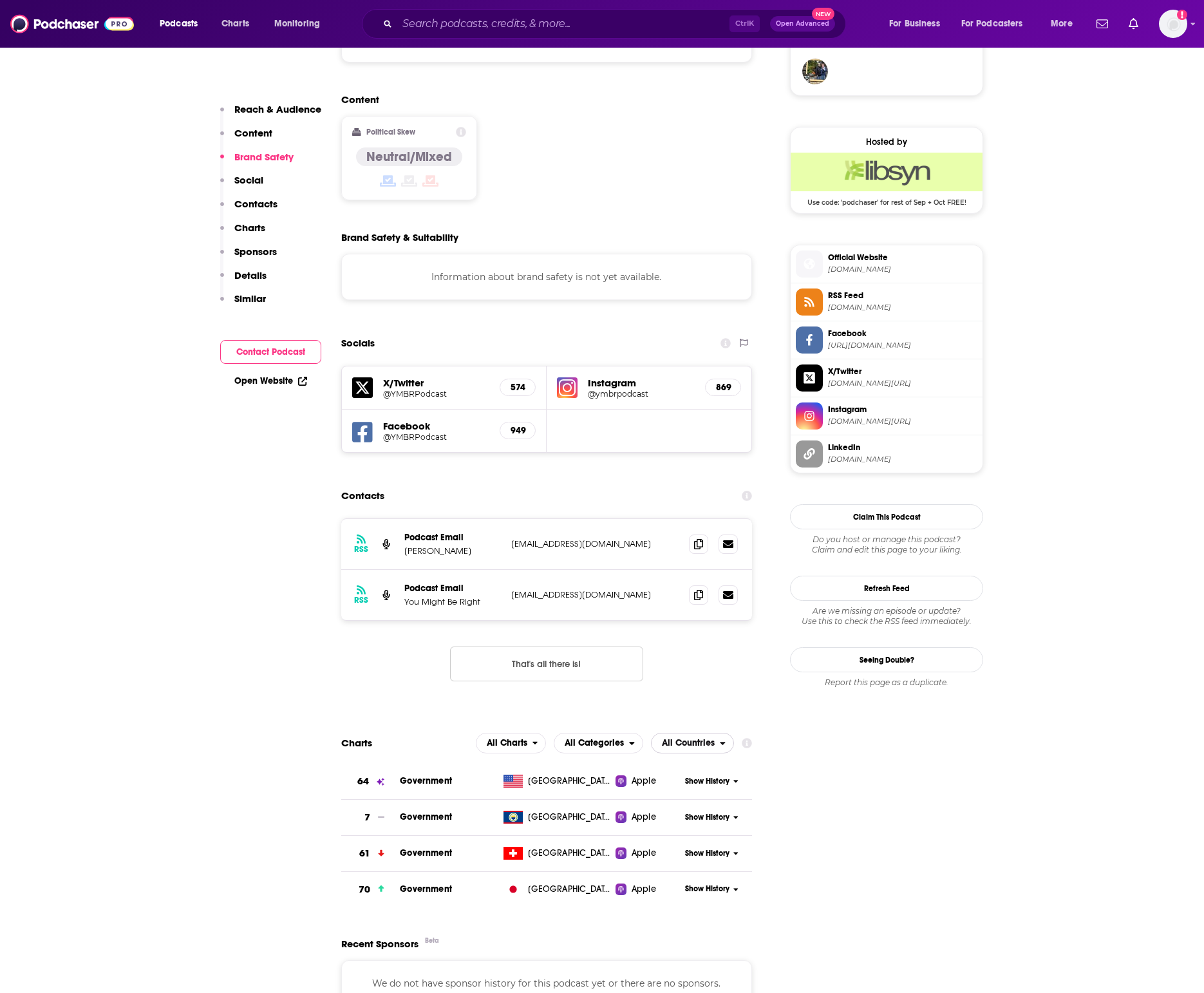
click at [699, 739] on span "All Countries" at bounding box center [688, 743] width 53 height 9
click at [705, 778] on span "[GEOGRAPHIC_DATA]" at bounding box center [702, 782] width 87 height 8
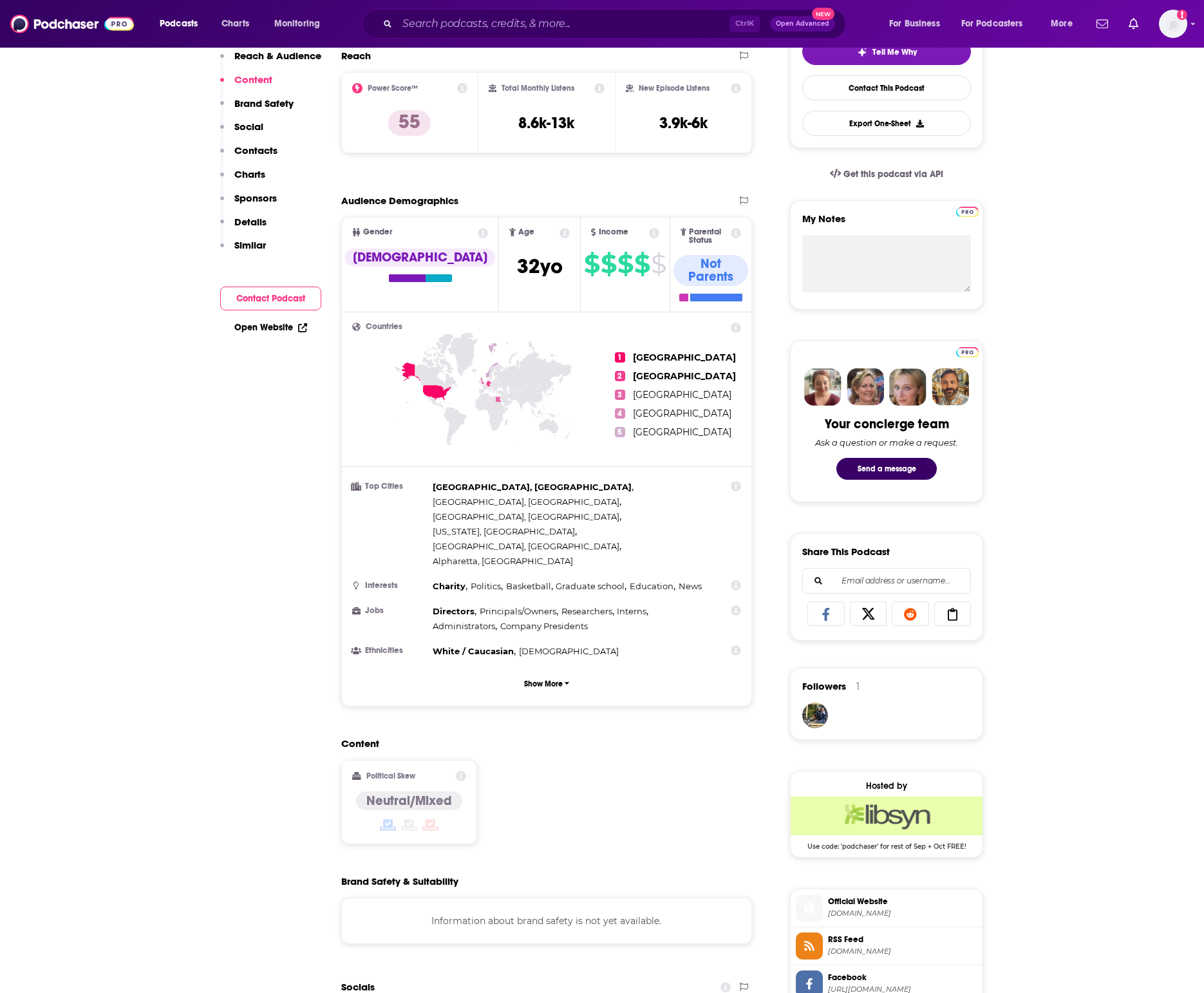
scroll to position [0, 0]
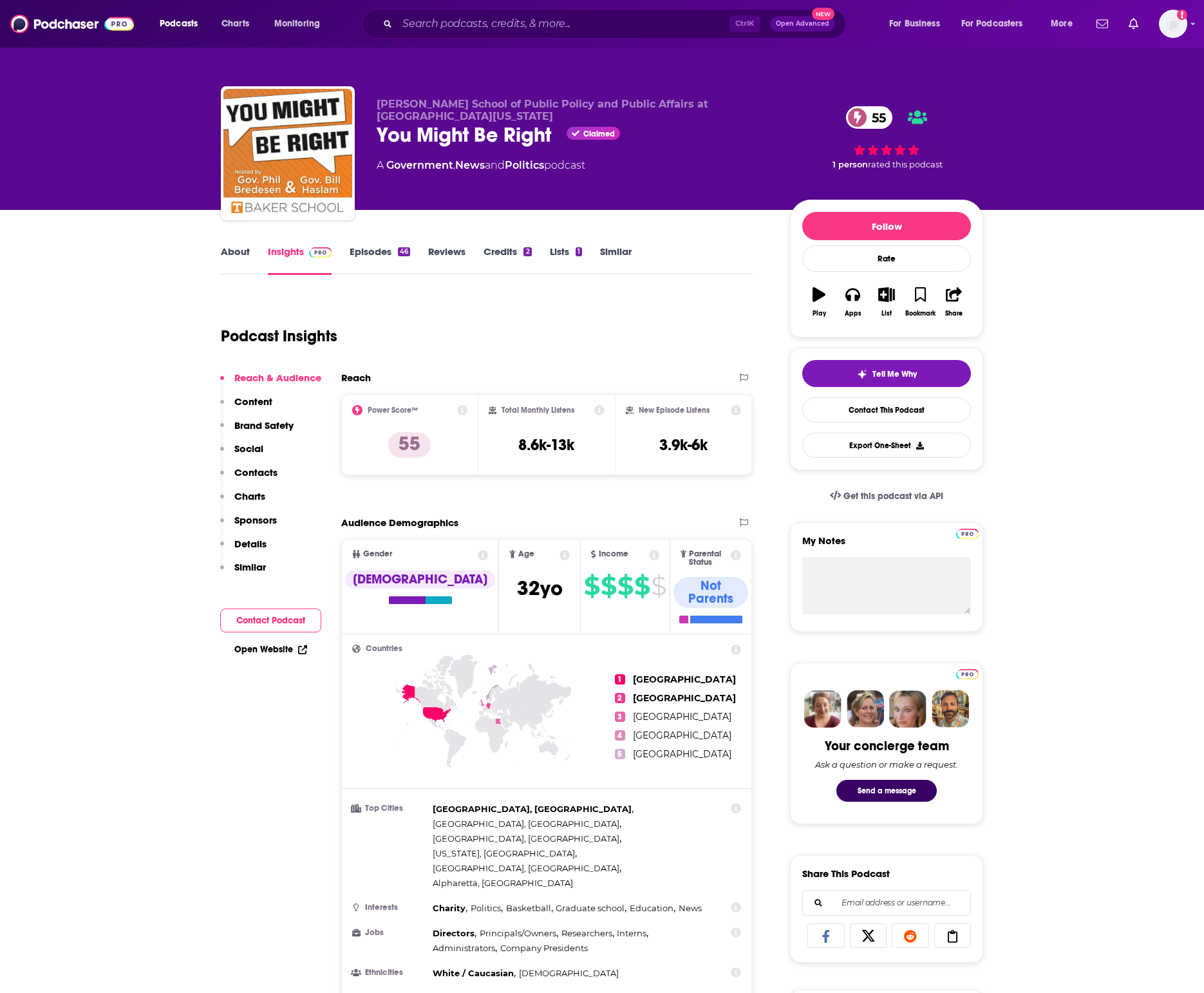
click at [355, 259] on link "Episodes 46" at bounding box center [380, 260] width 61 height 30
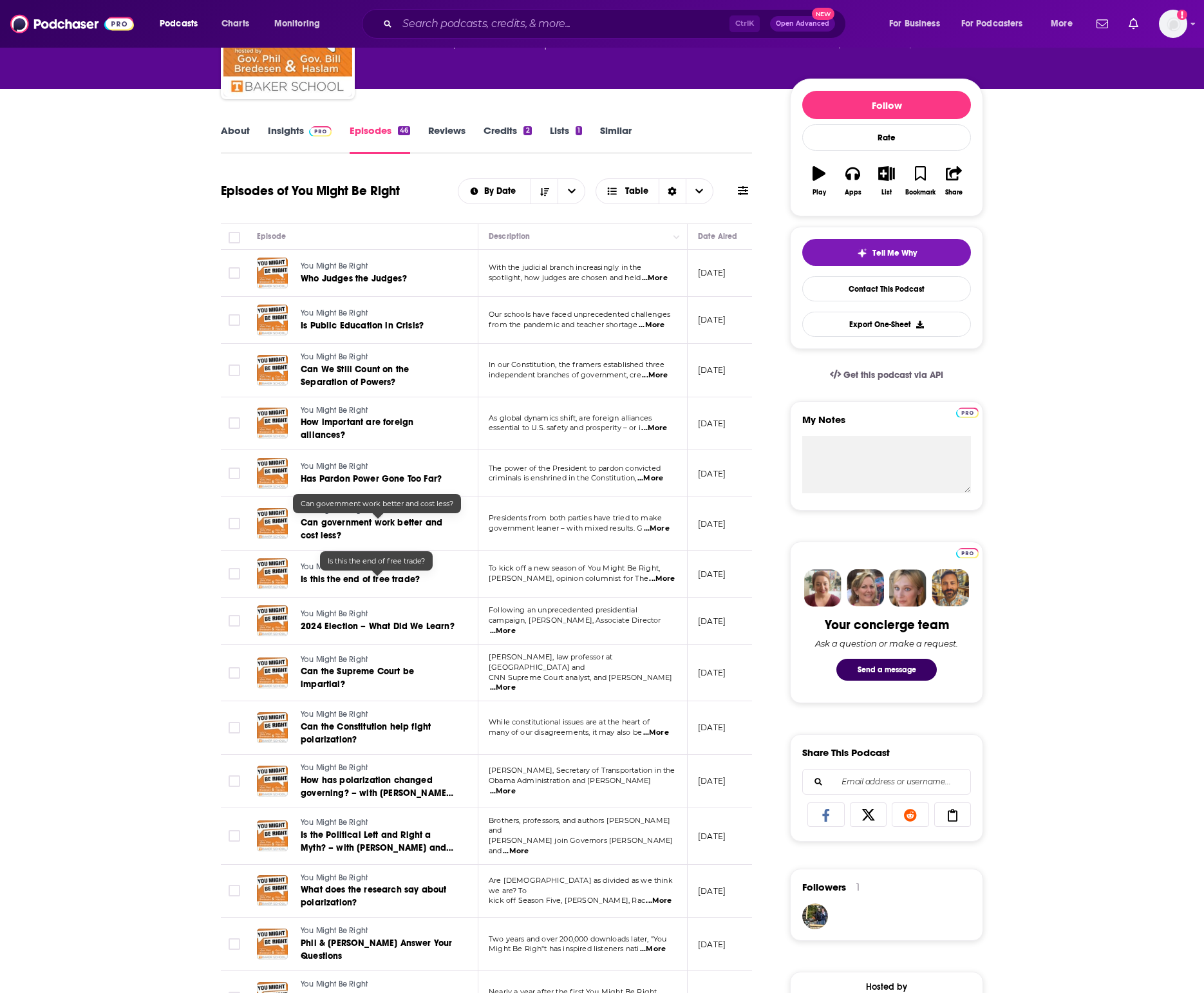
scroll to position [161, 0]
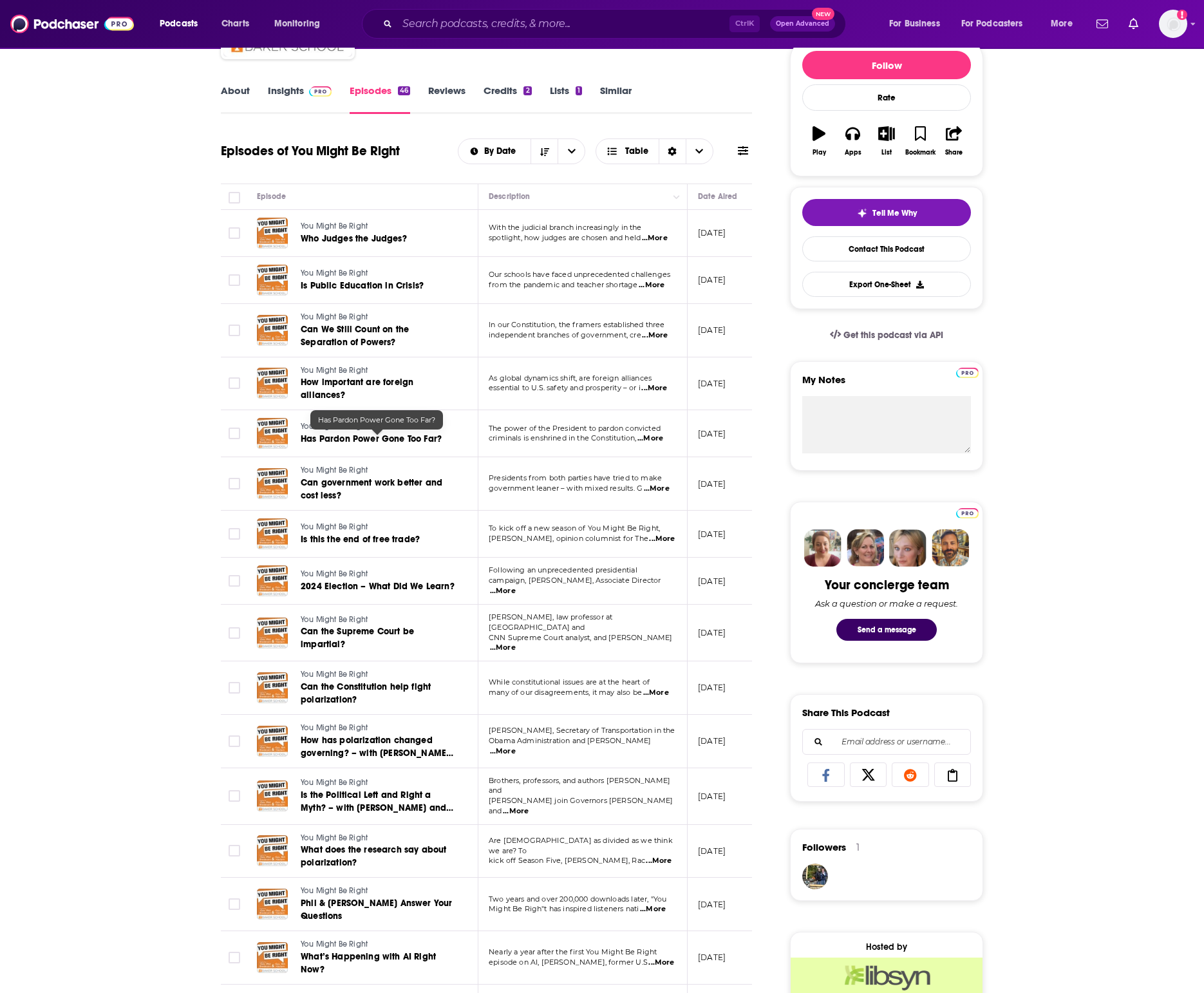
click at [419, 443] on span "Has Pardon Power Gone Too Far?" at bounding box center [371, 439] width 141 height 11
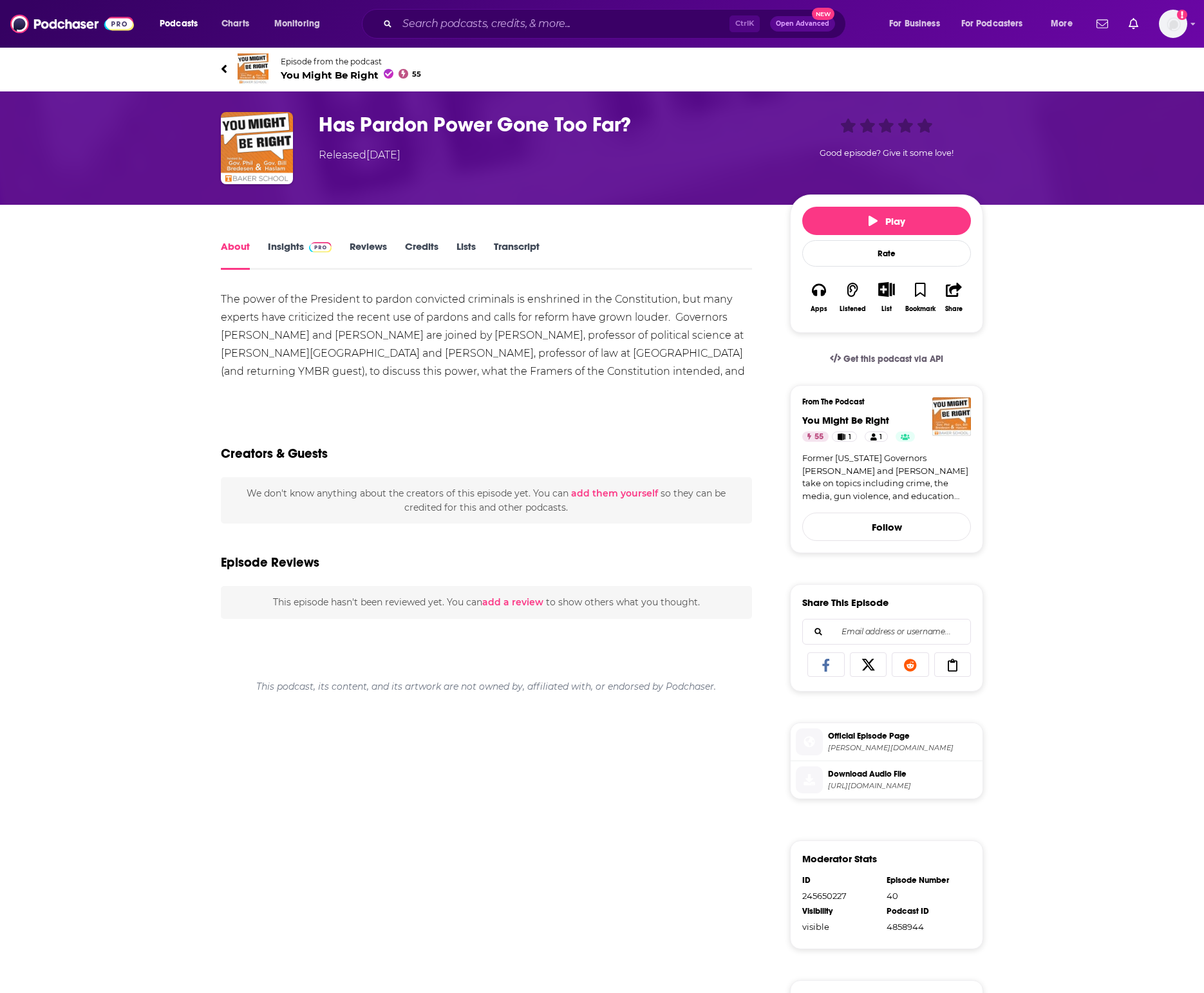
click at [902, 223] on span "Play" at bounding box center [887, 221] width 37 height 12
click at [835, 219] on button "Pause Episode" at bounding box center [887, 221] width 169 height 29
click at [927, 216] on button "Play" at bounding box center [887, 221] width 169 height 29
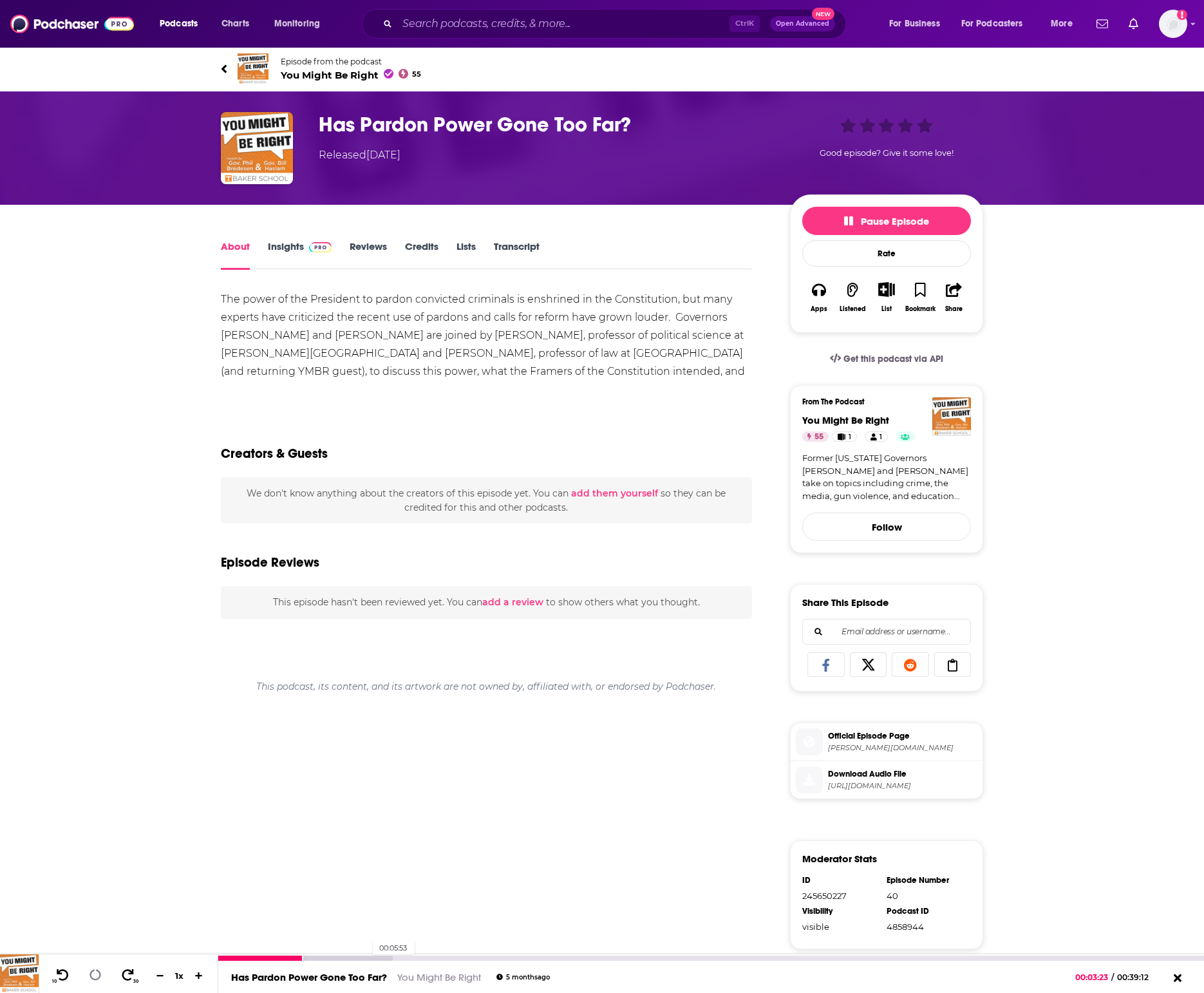
click at [367, 958] on div at bounding box center [305, 958] width 174 height 5
drag, startPoint x: 908, startPoint y: 226, endPoint x: 1193, endPoint y: 250, distance: 286.0
click at [910, 226] on span "Pause Episode" at bounding box center [887, 221] width 85 height 12
